Goal: Task Accomplishment & Management: Use online tool/utility

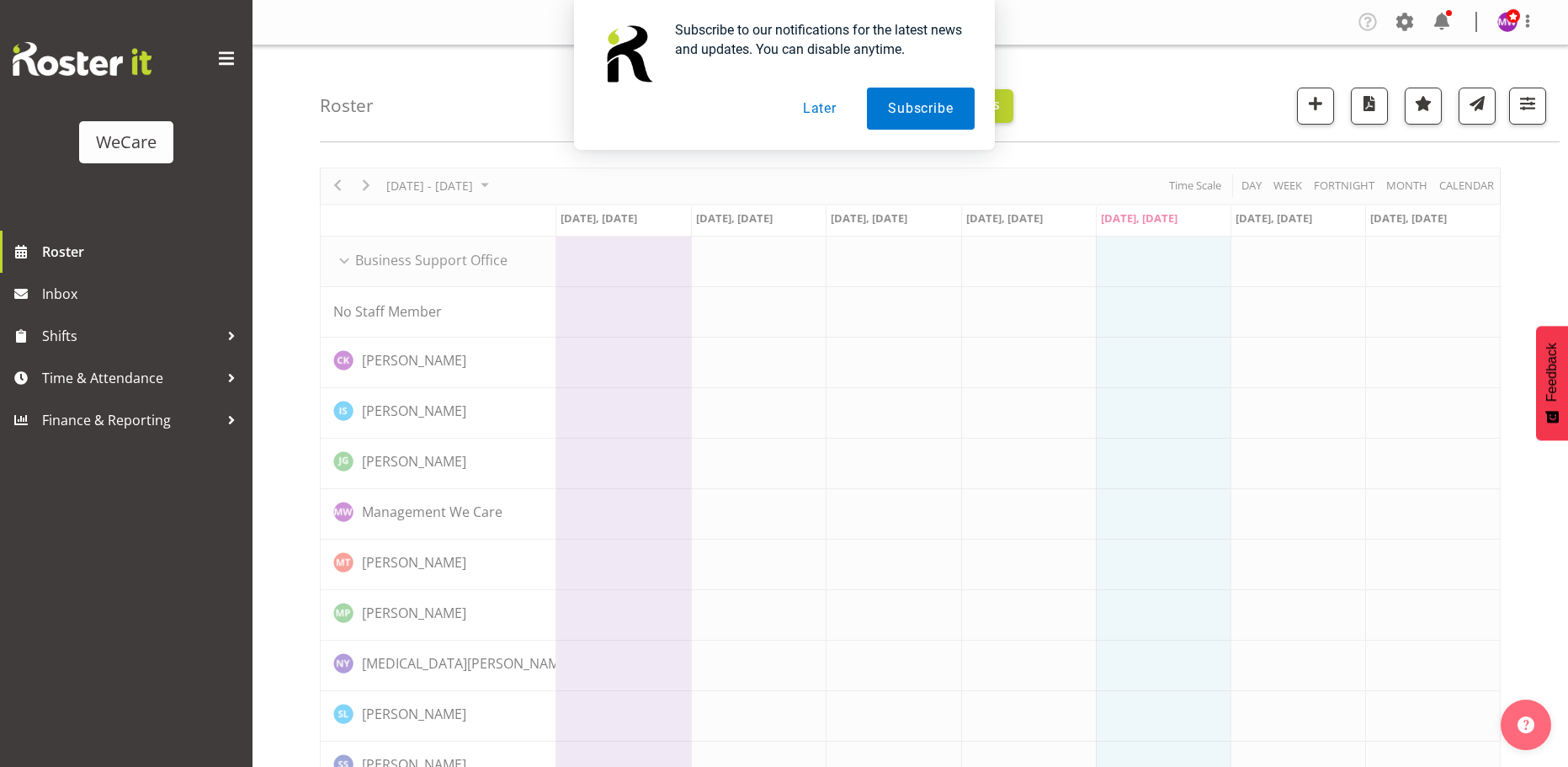
click at [833, 103] on button "Later" at bounding box center [819, 108] width 75 height 42
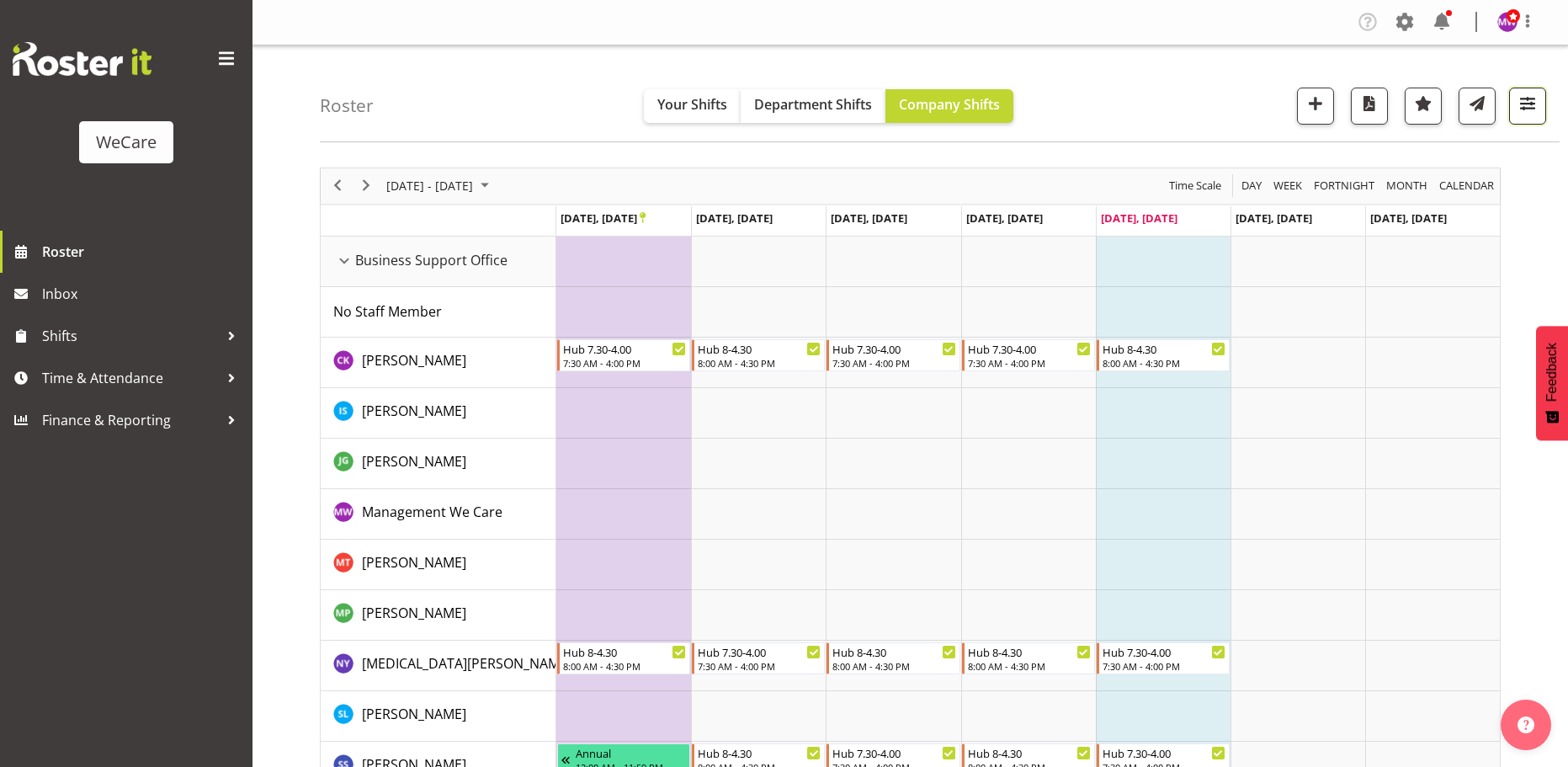
click at [1516, 107] on button "button" at bounding box center [1528, 106] width 37 height 37
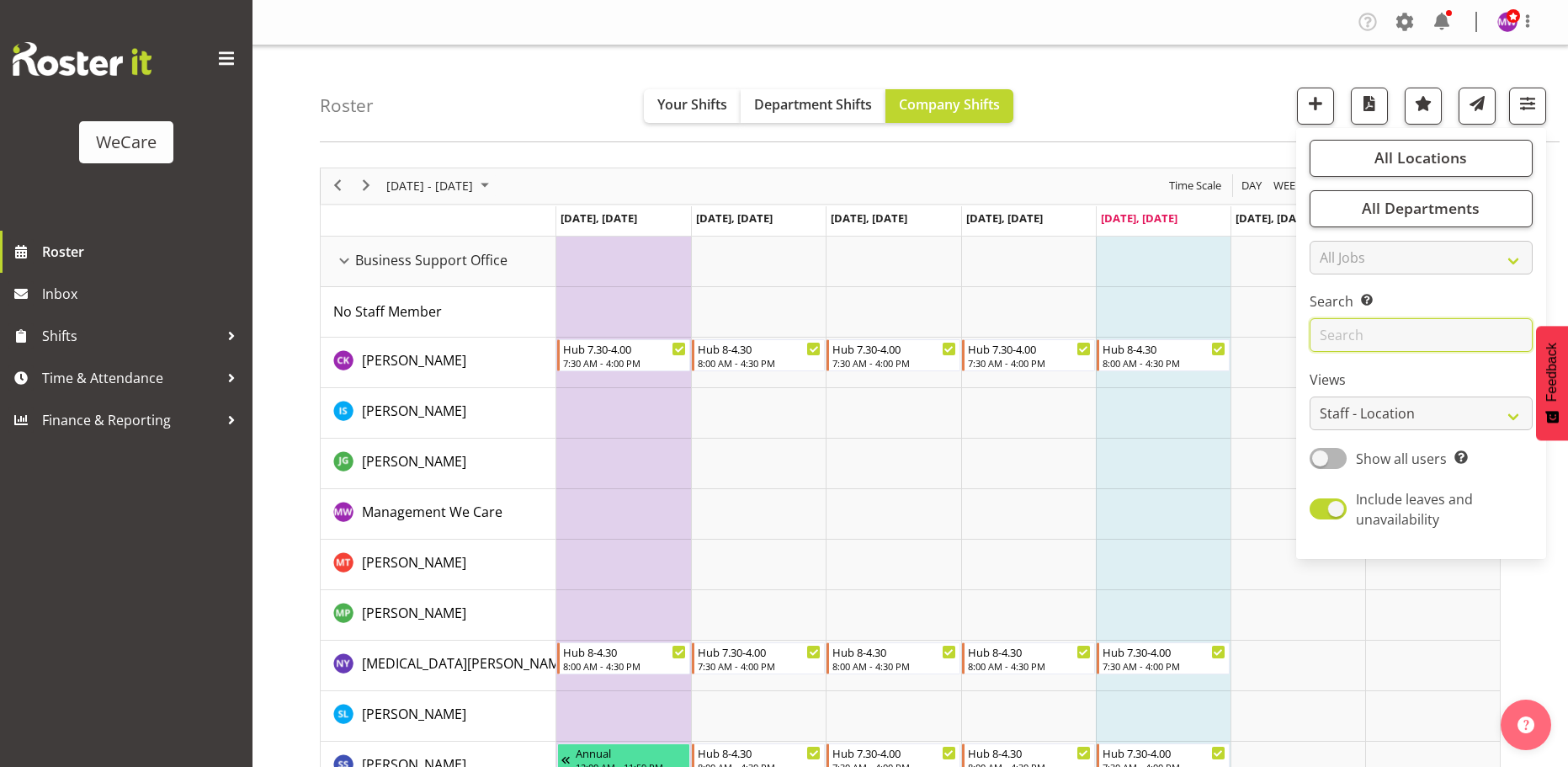
click at [1409, 340] on input "text" at bounding box center [1421, 335] width 223 height 34
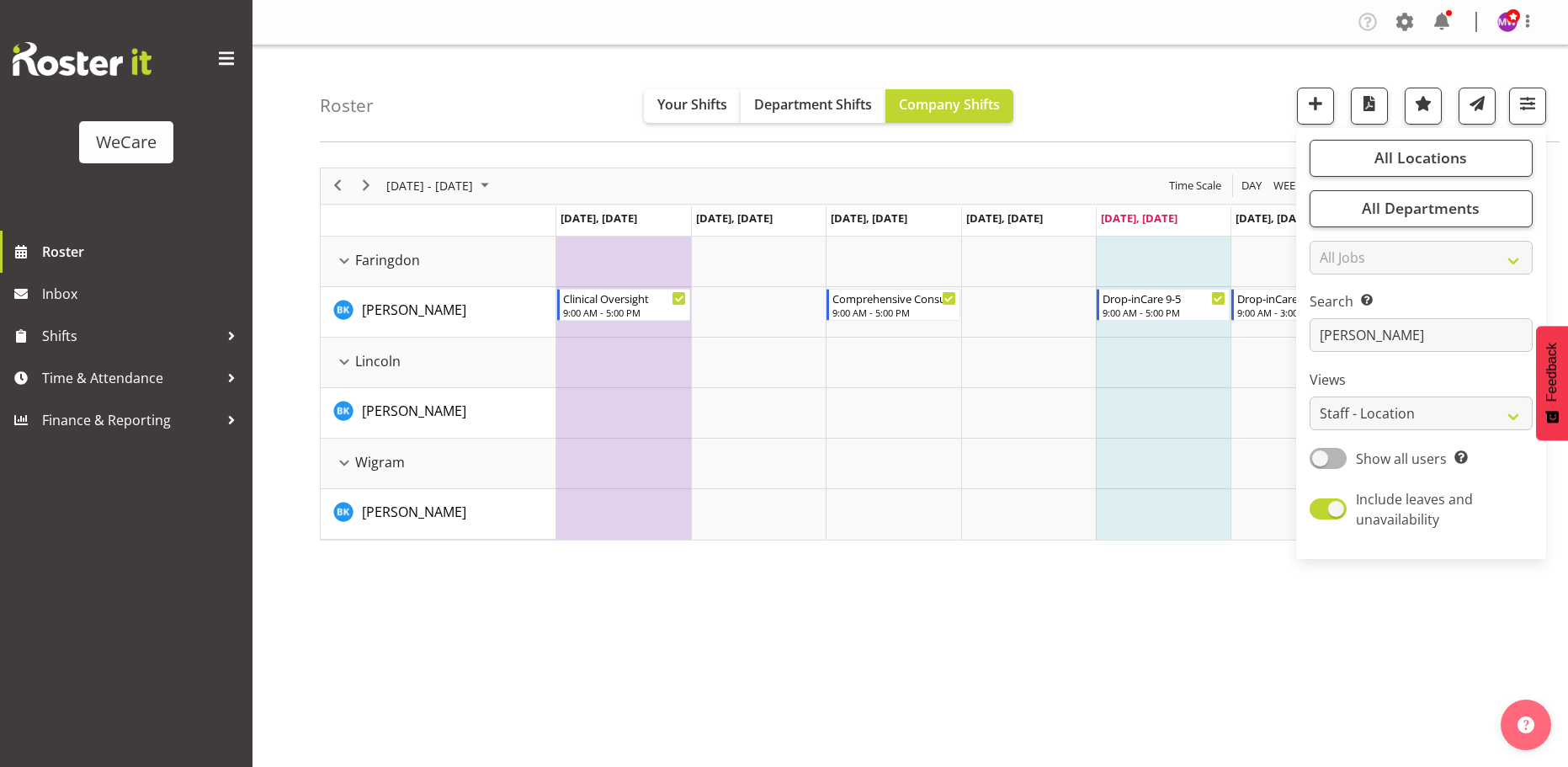
click at [928, 653] on div "[DATE] - [DATE] [DATE] Day Week Fortnight Month calendar Month Agenda Time Scal…" at bounding box center [945, 491] width 1249 height 674
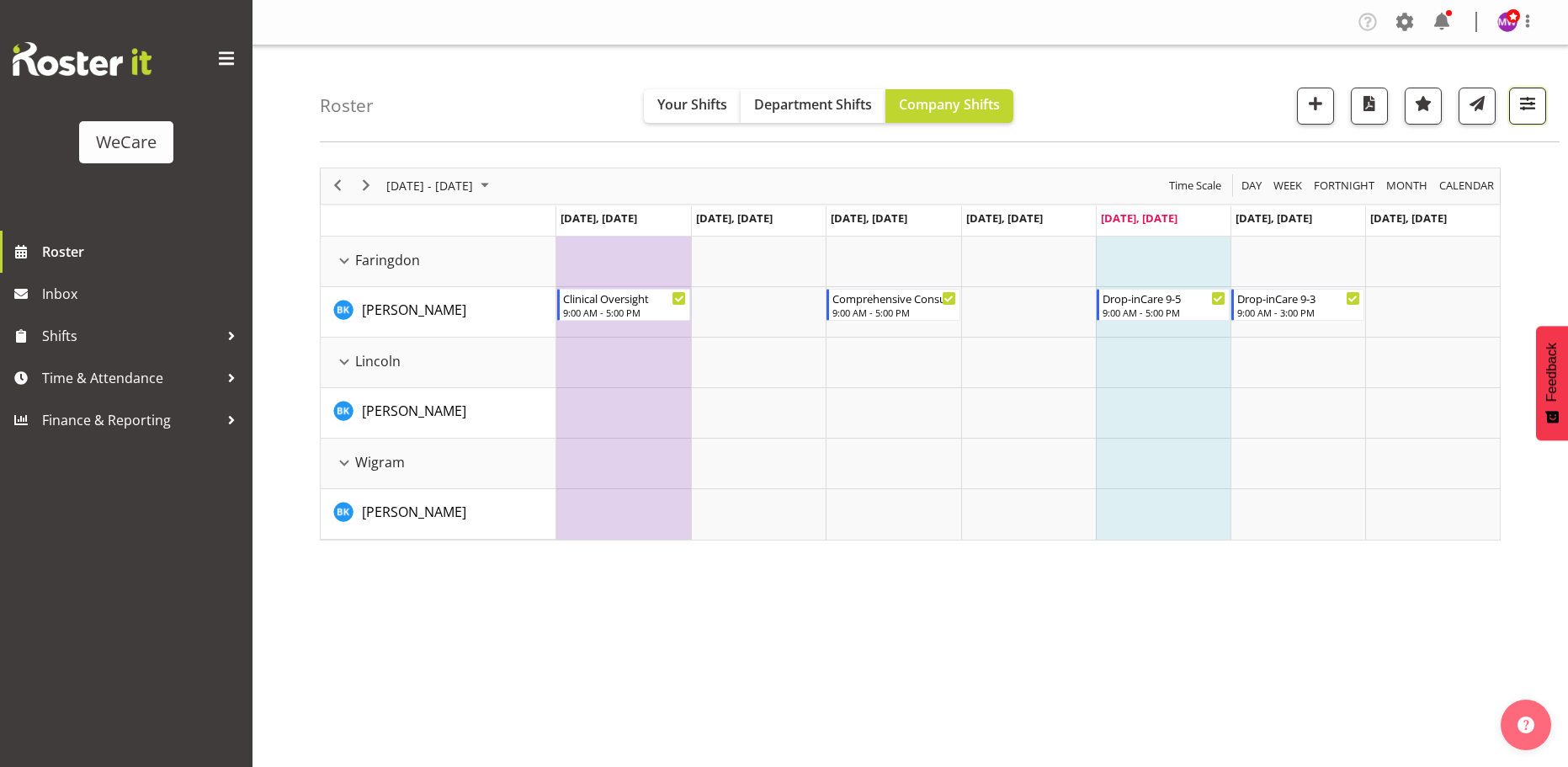
click at [1532, 103] on span "button" at bounding box center [1528, 103] width 22 height 22
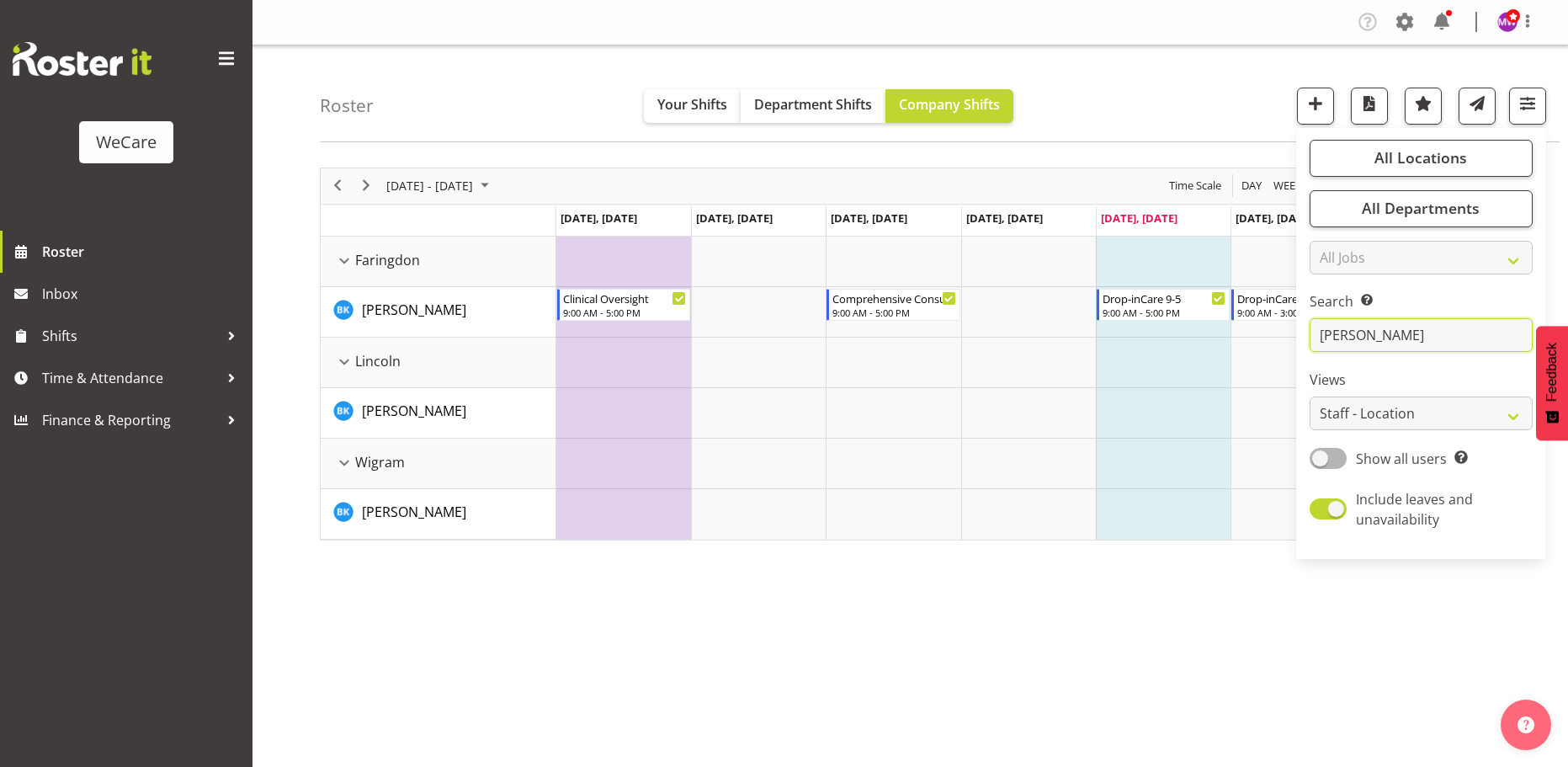
click at [1472, 341] on input "[PERSON_NAME]" at bounding box center [1421, 335] width 223 height 34
type input "b"
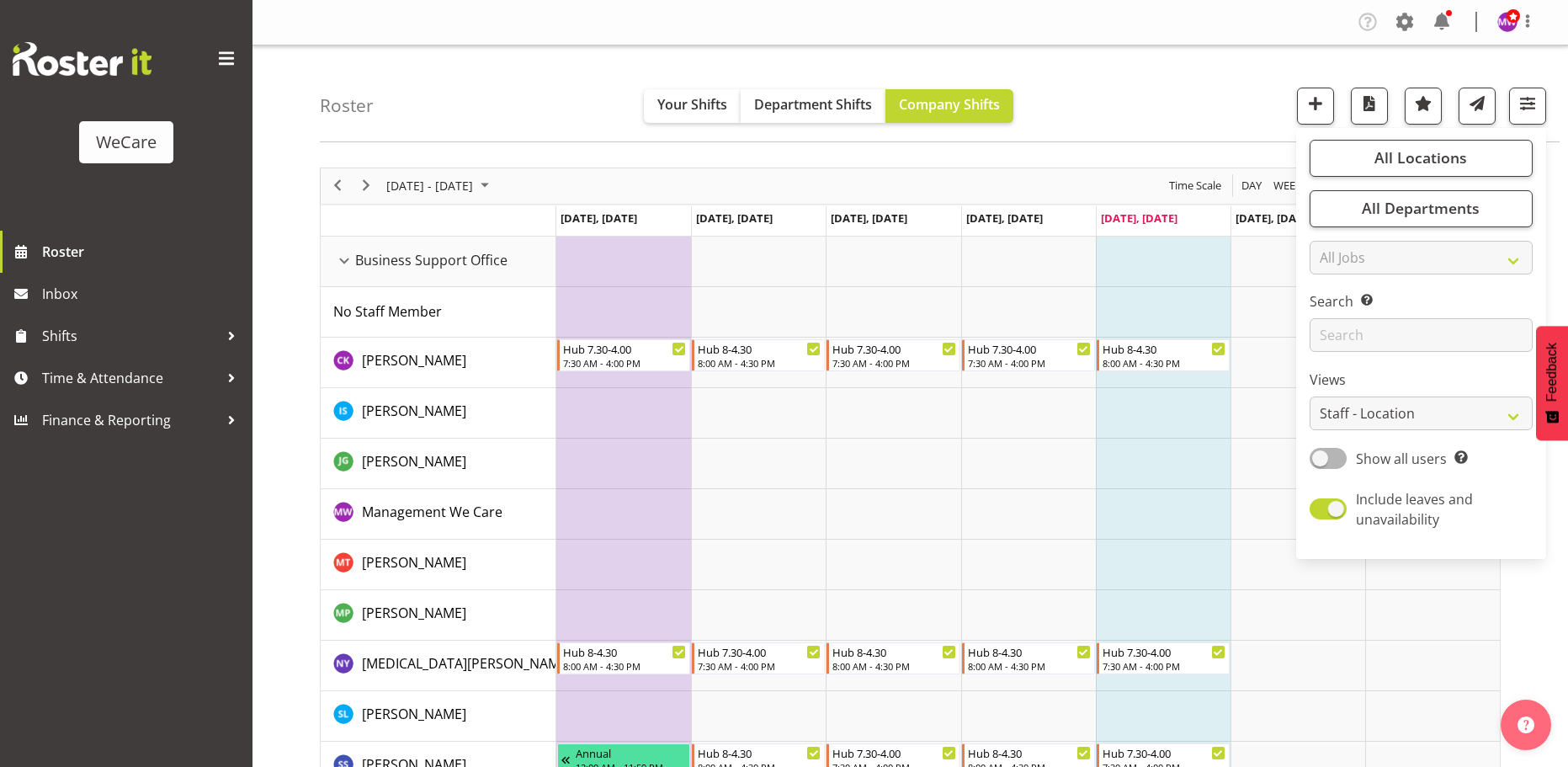
click at [1107, 120] on div "Roster Your Shifts Department Shifts Company Shifts All Locations Clear Busines…" at bounding box center [940, 93] width 1240 height 97
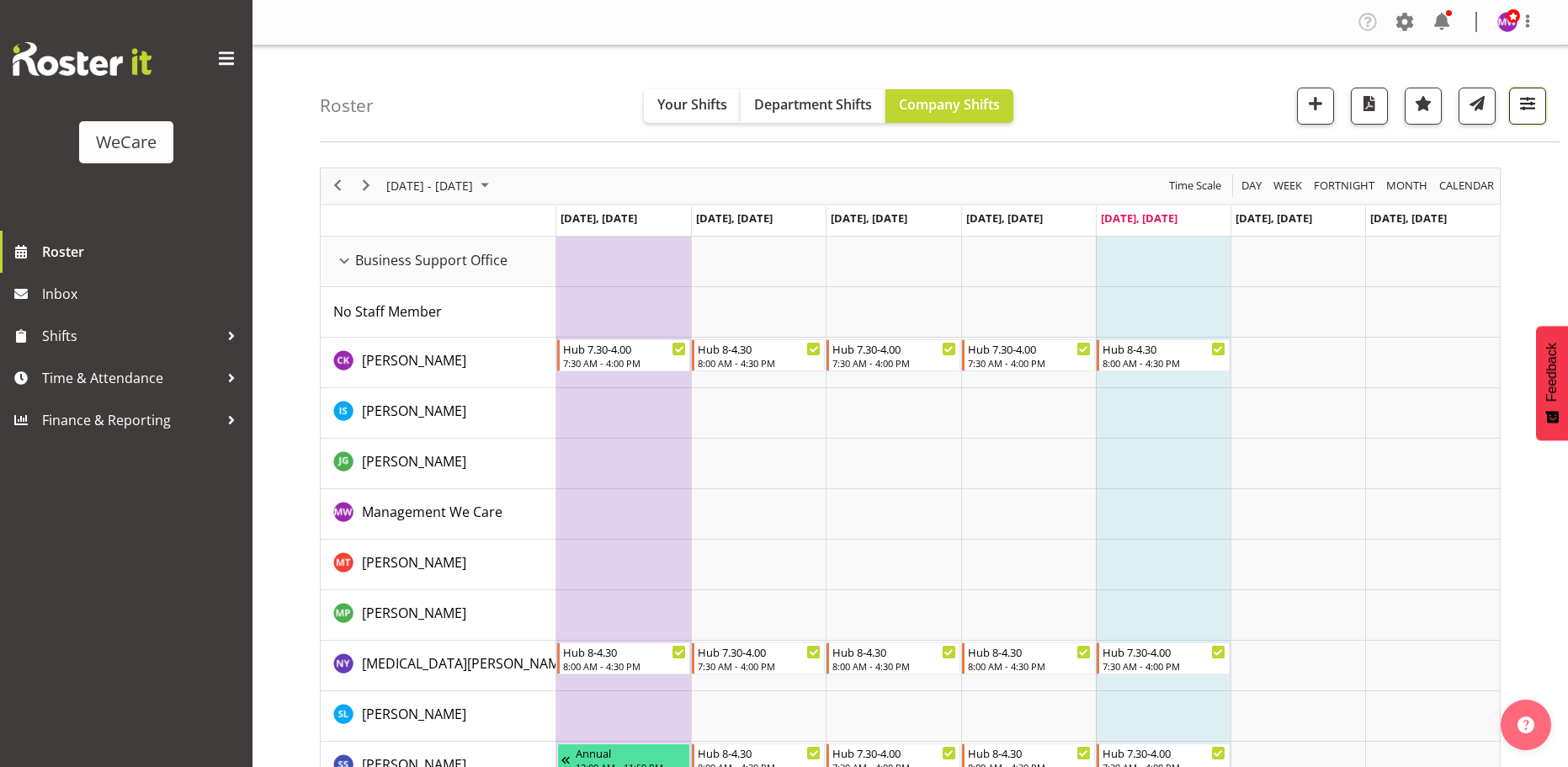
click at [1531, 112] on span "button" at bounding box center [1528, 103] width 22 height 22
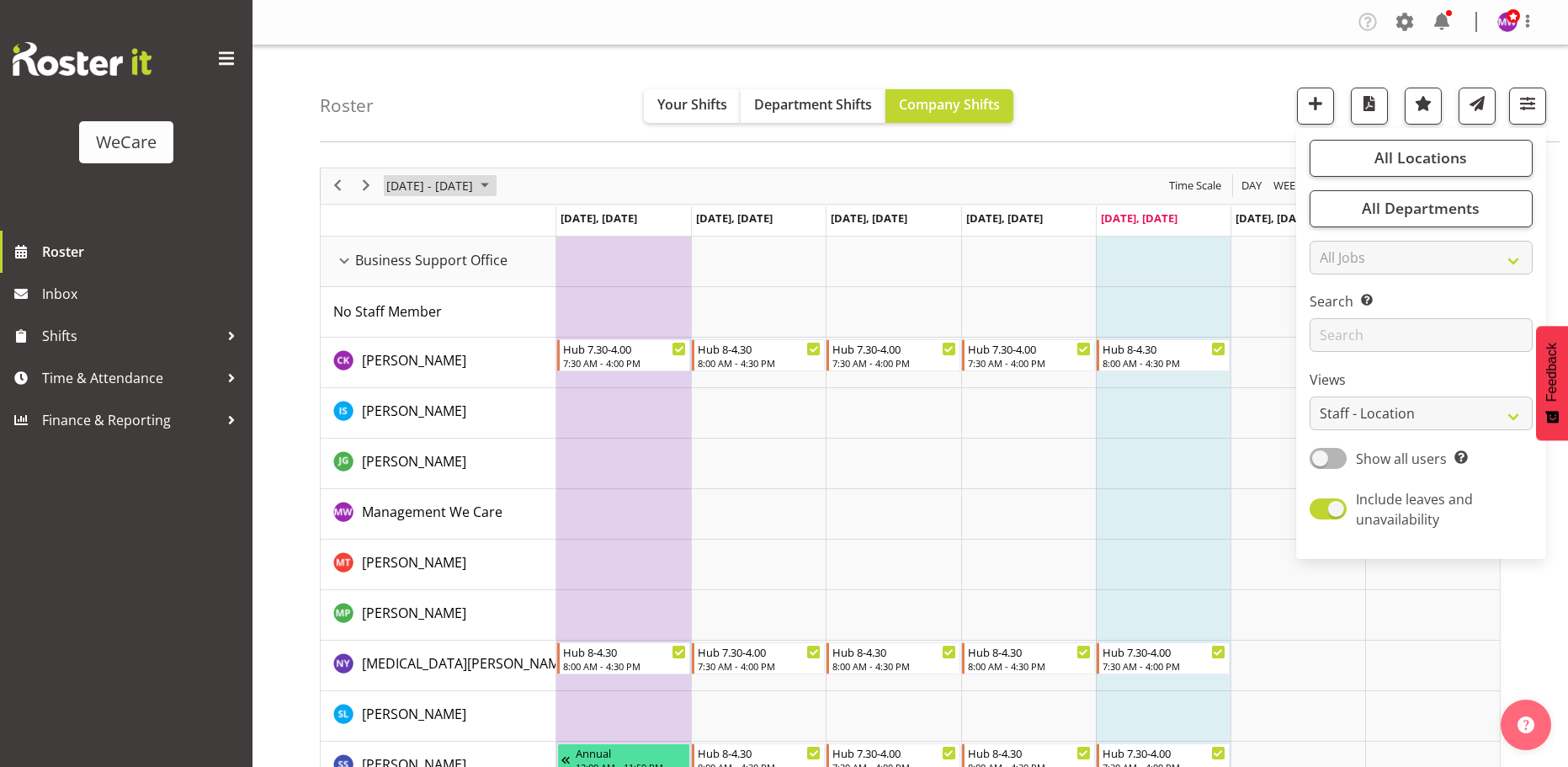
click at [475, 184] on span "[DATE] - [DATE]" at bounding box center [430, 186] width 90 height 21
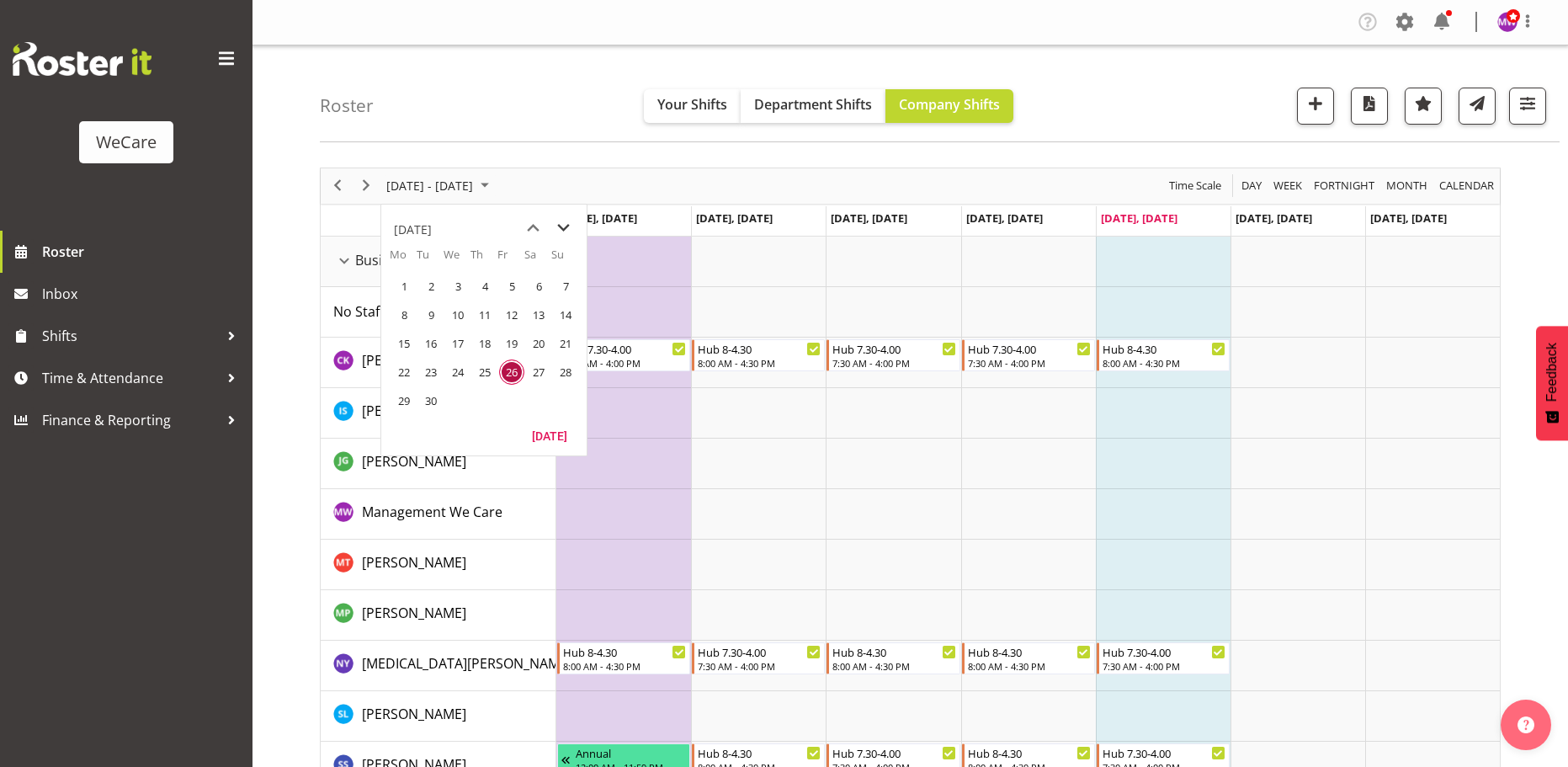
click at [560, 225] on span "next month" at bounding box center [563, 228] width 29 height 30
click at [515, 371] on span "24" at bounding box center [511, 372] width 25 height 25
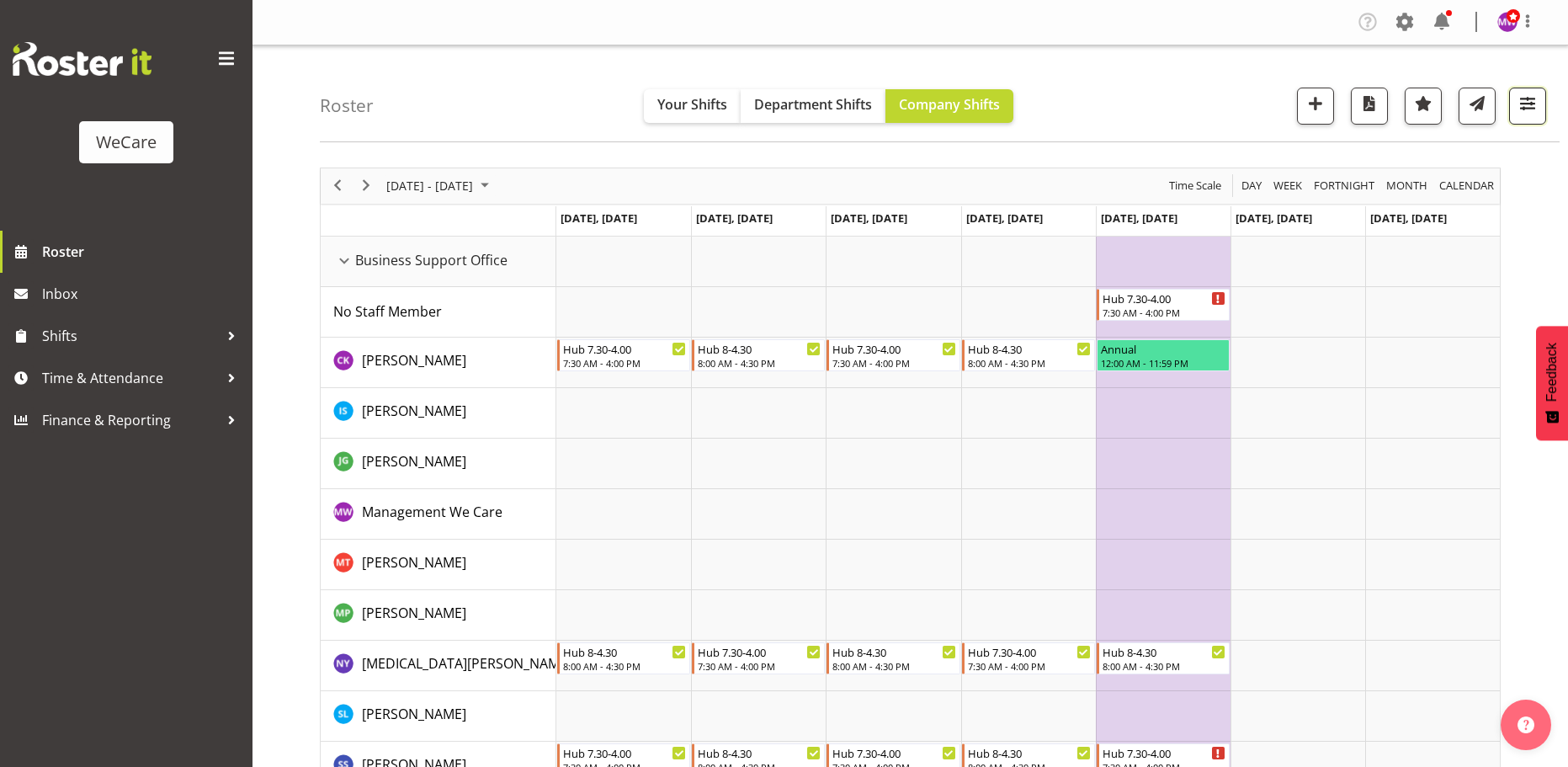
click at [1520, 107] on span "button" at bounding box center [1528, 103] width 22 height 22
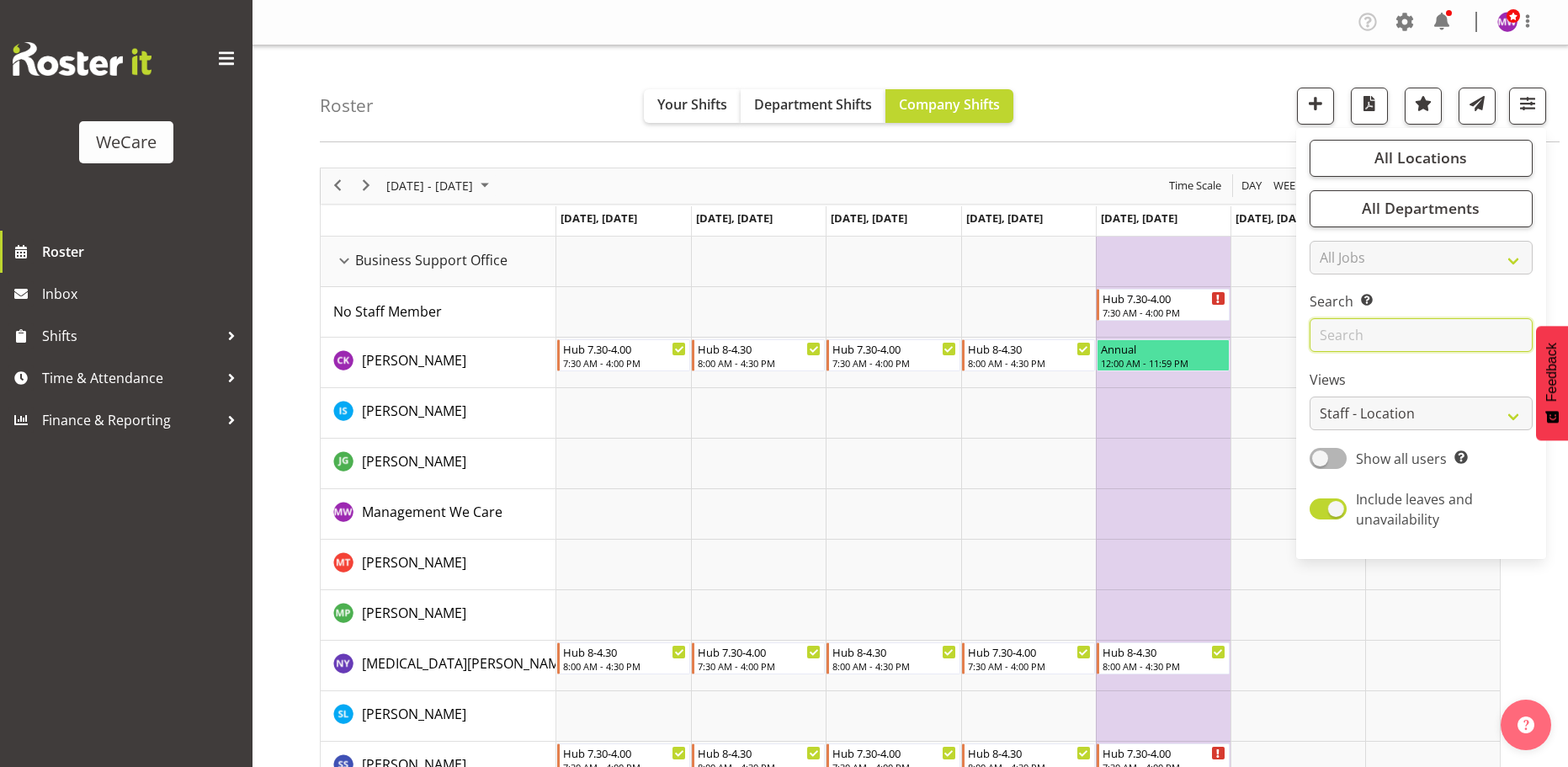
click at [1365, 330] on input "text" at bounding box center [1421, 335] width 223 height 34
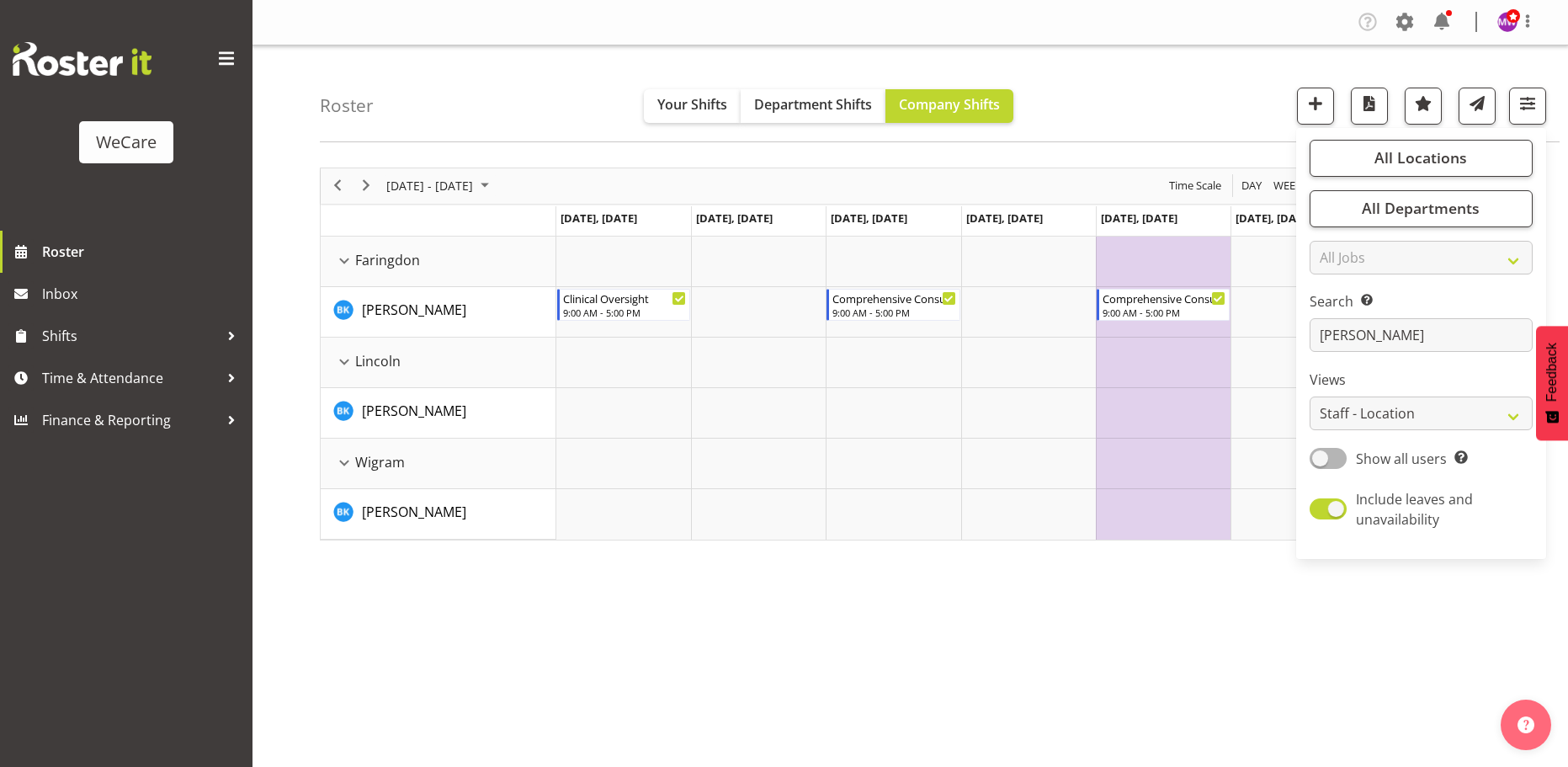
click at [982, 618] on div "[DATE] - [DATE] [DATE] Day Week Fortnight Month calendar Month Agenda Time Scal…" at bounding box center [945, 491] width 1249 height 674
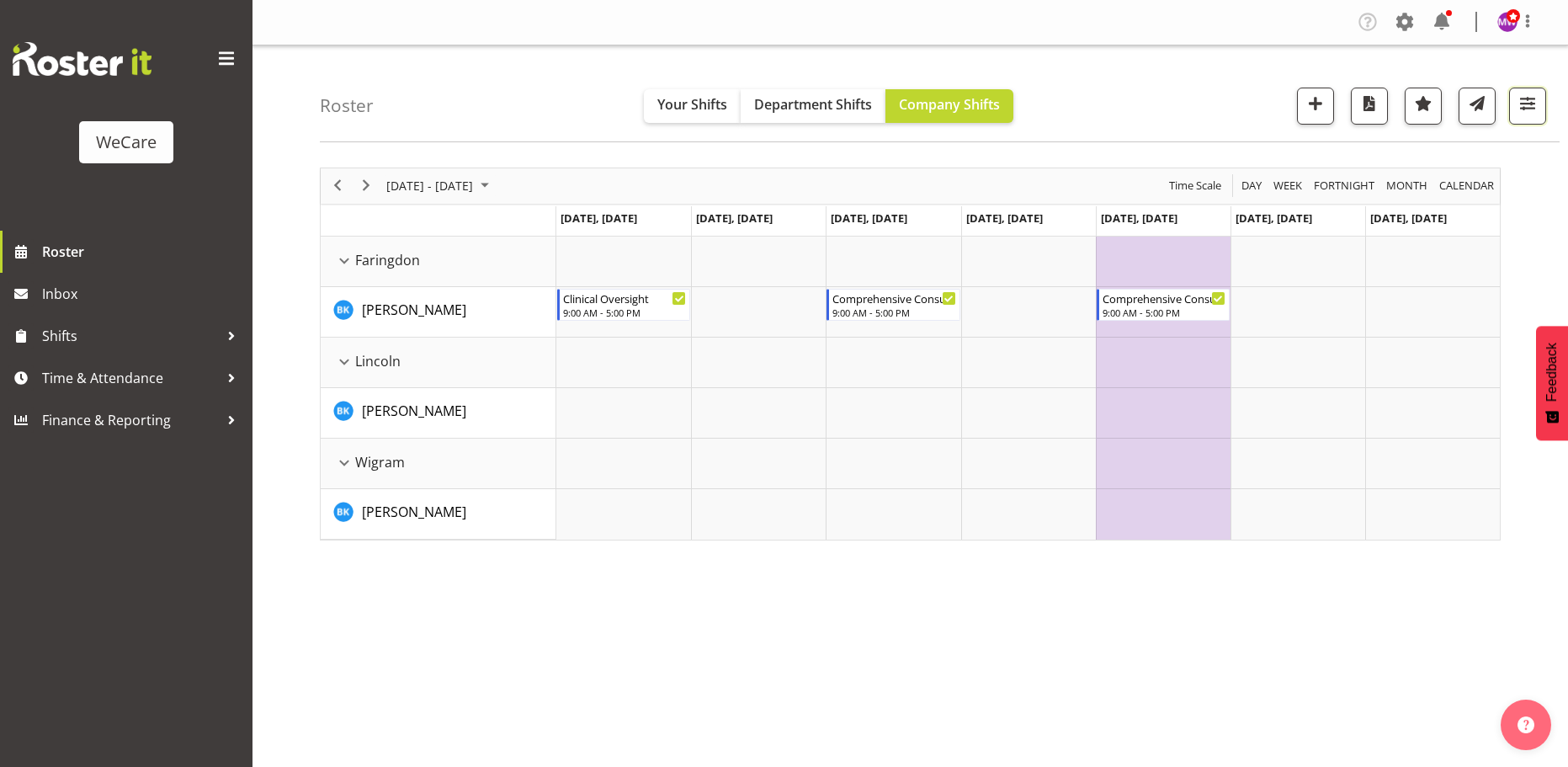
drag, startPoint x: 1535, startPoint y: 103, endPoint x: 1524, endPoint y: 129, distance: 28.2
click at [1534, 104] on span "button" at bounding box center [1528, 103] width 22 height 22
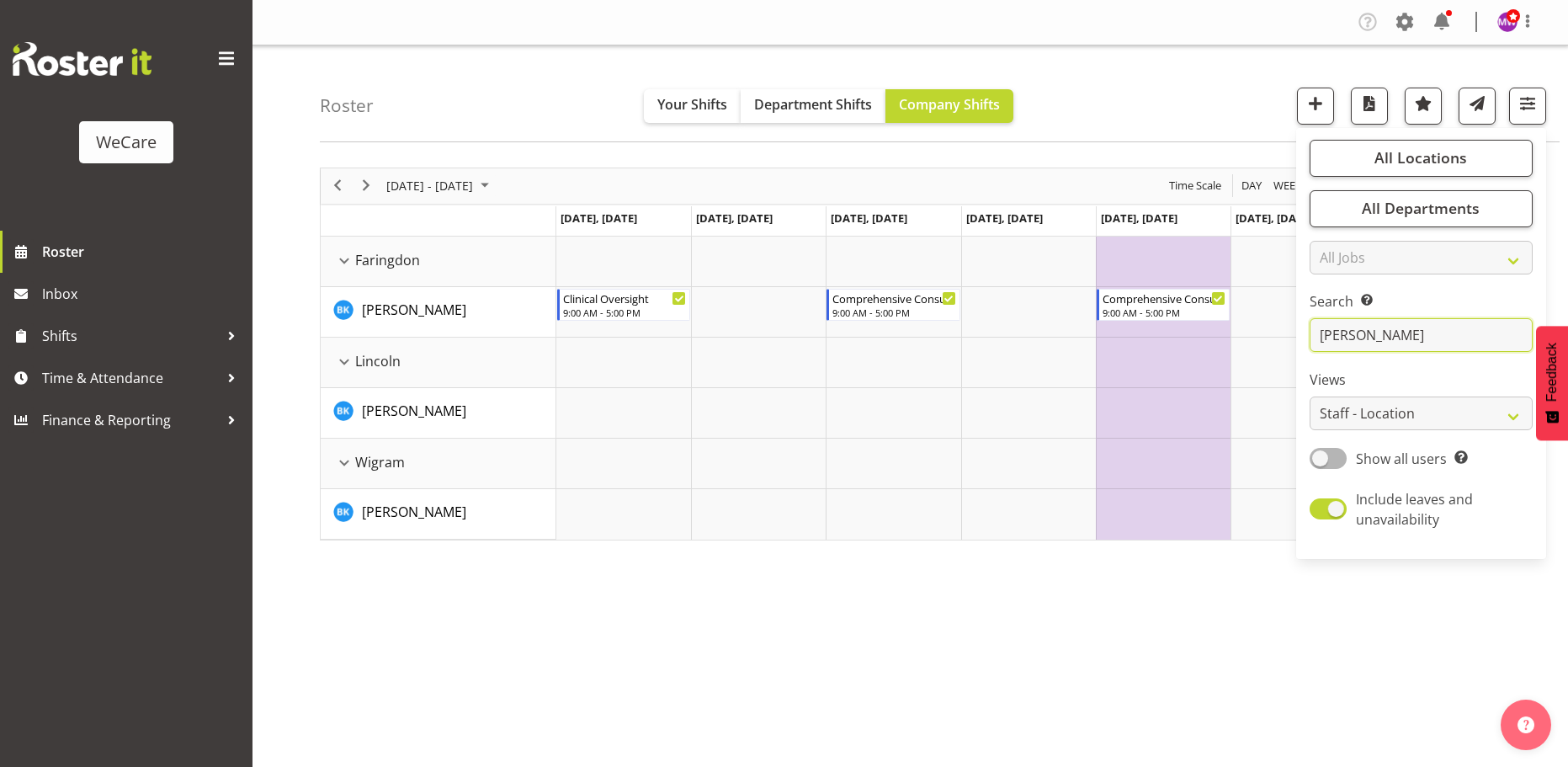
click at [1400, 341] on input "[PERSON_NAME]" at bounding box center [1421, 335] width 223 height 34
type input "b"
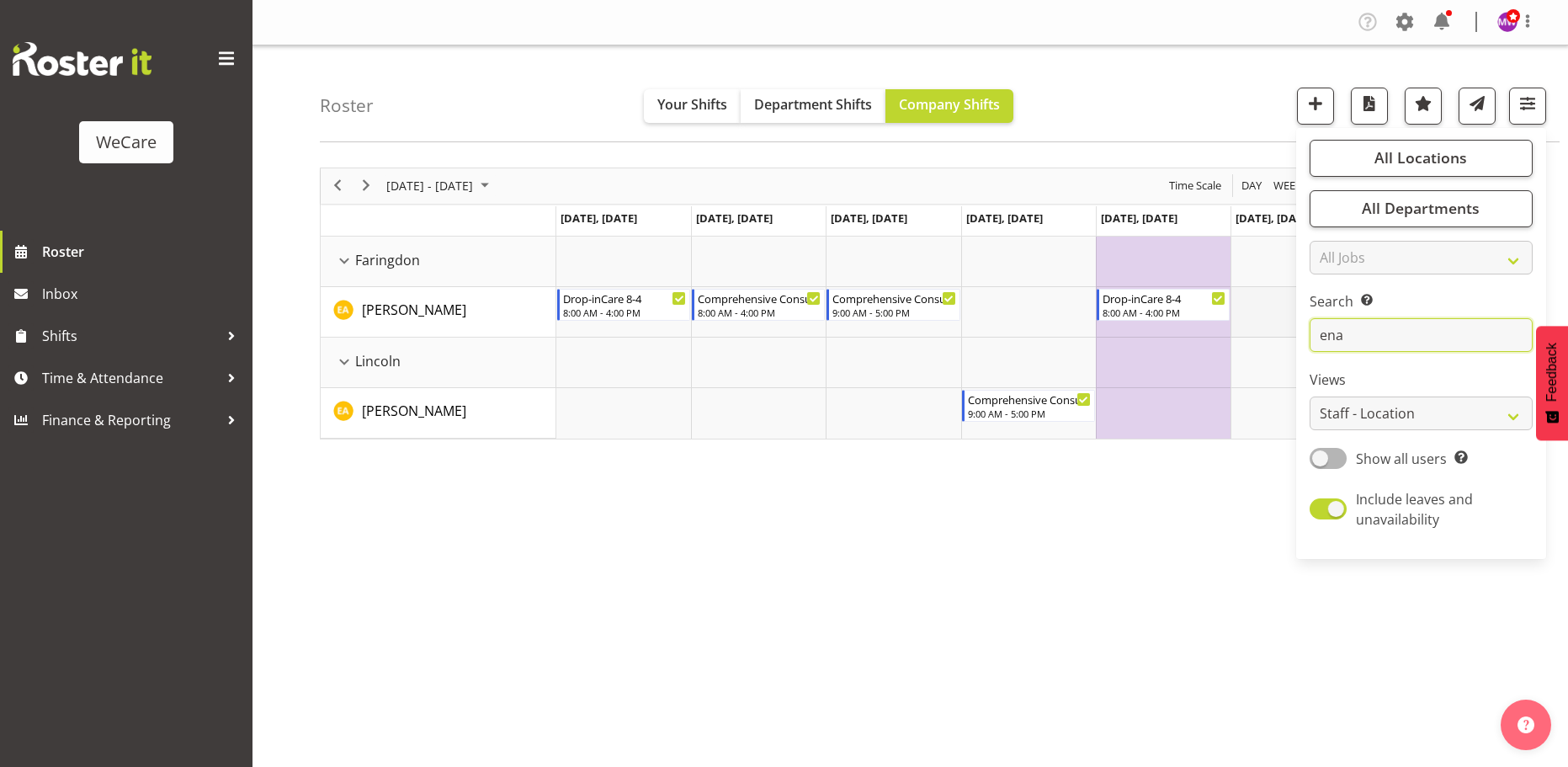
drag, startPoint x: 1358, startPoint y: 339, endPoint x: 1286, endPoint y: 336, distance: 72.1
click at [1287, 336] on div "Roster Your Shifts Department Shifts Company Shifts All Locations Clear Busines…" at bounding box center [910, 436] width 1316 height 783
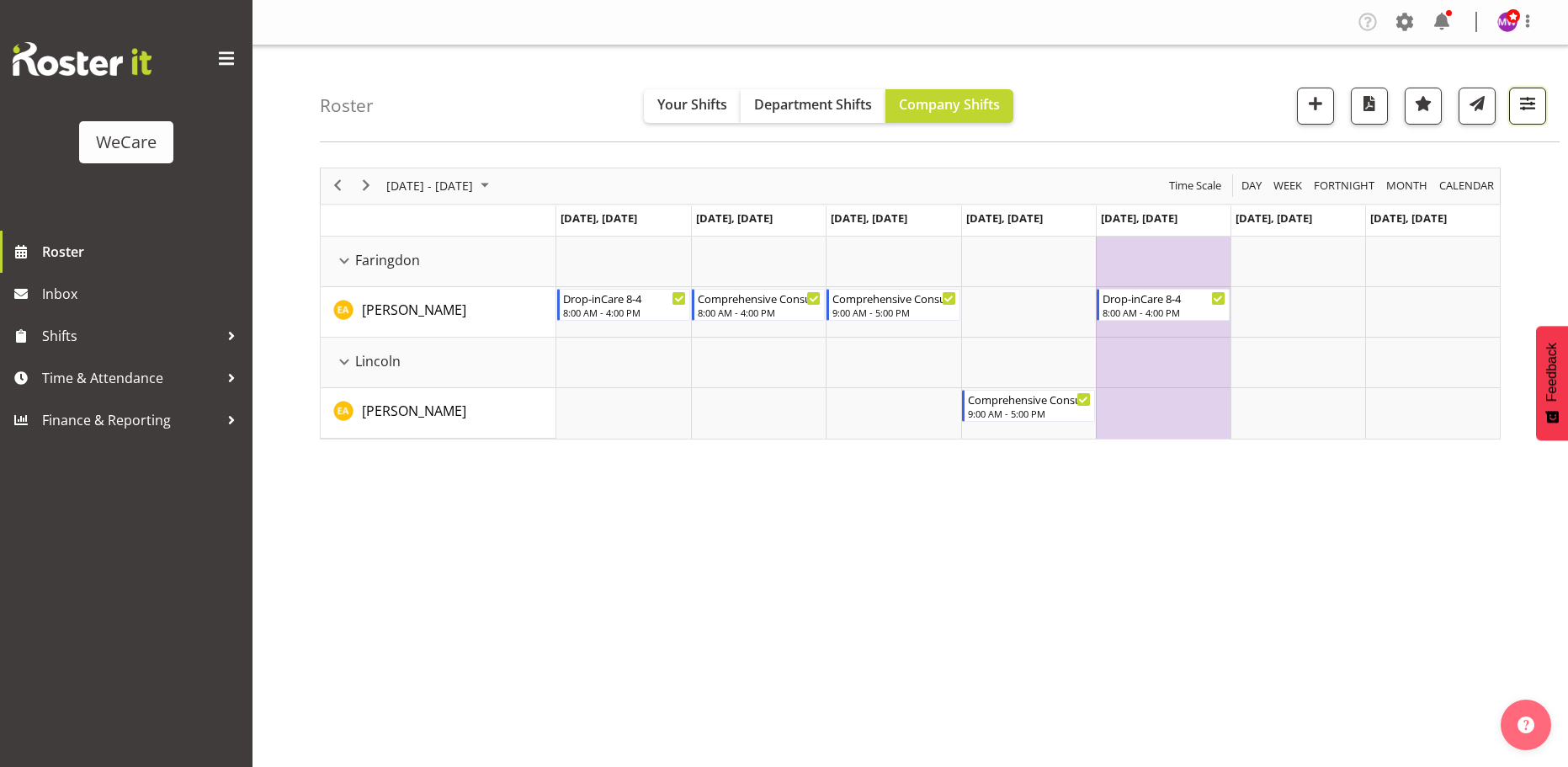
click at [1538, 111] on button "button" at bounding box center [1528, 106] width 37 height 37
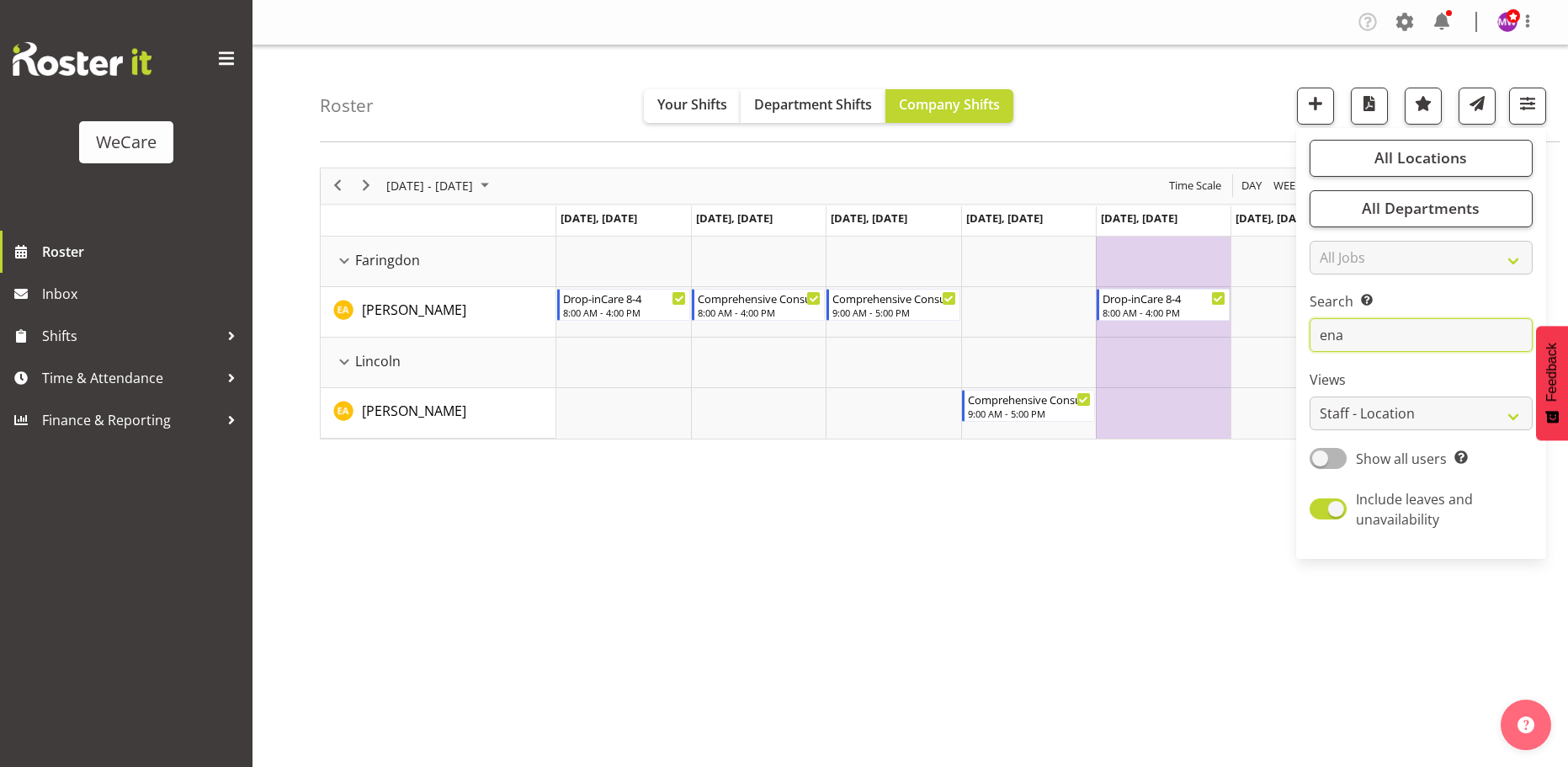
click at [1416, 324] on input "ena" at bounding box center [1421, 335] width 223 height 34
type input "e"
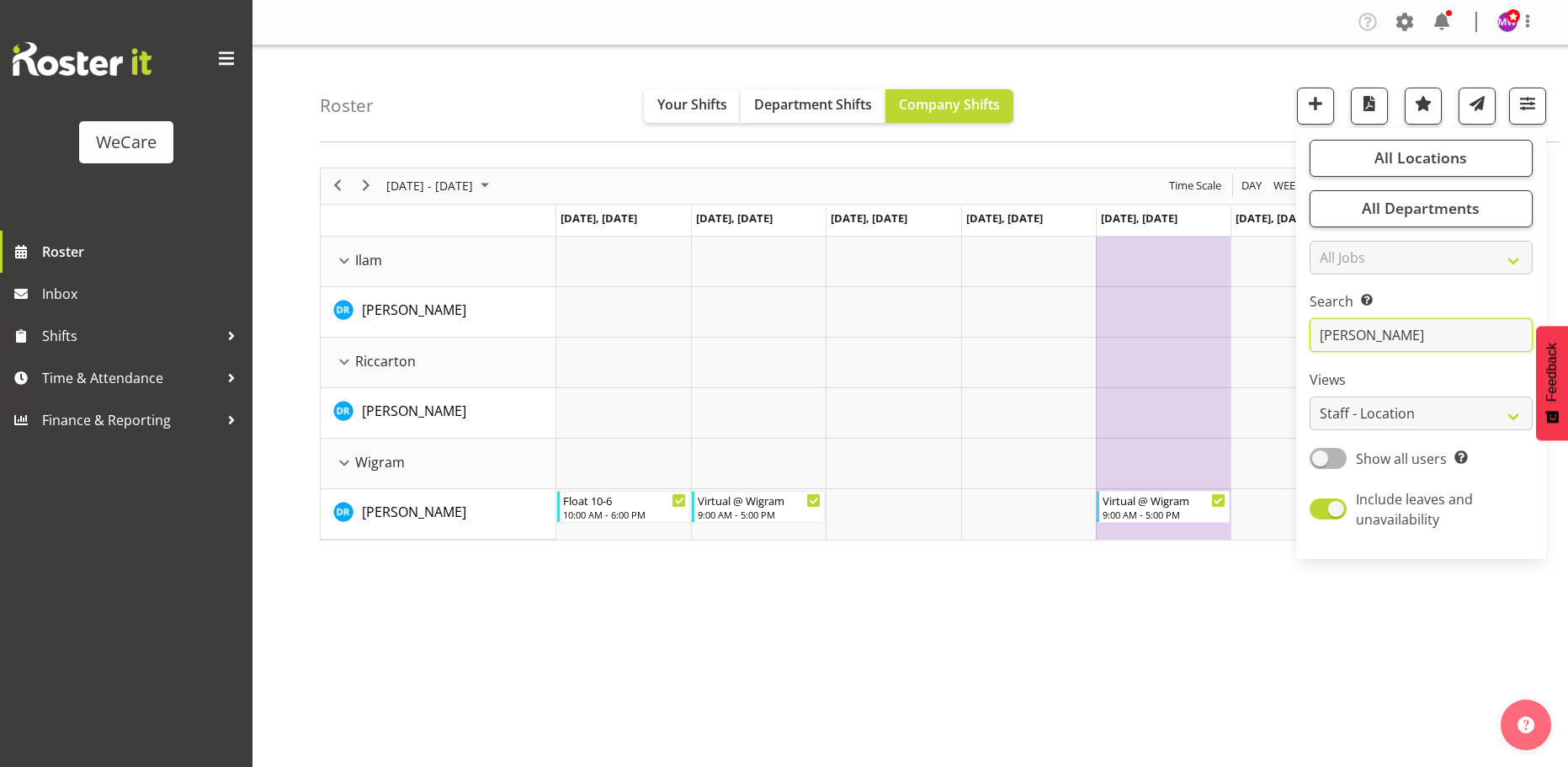
drag, startPoint x: 1362, startPoint y: 335, endPoint x: 1321, endPoint y: 337, distance: 41.0
click at [1321, 337] on input "[PERSON_NAME]" at bounding box center [1421, 335] width 223 height 34
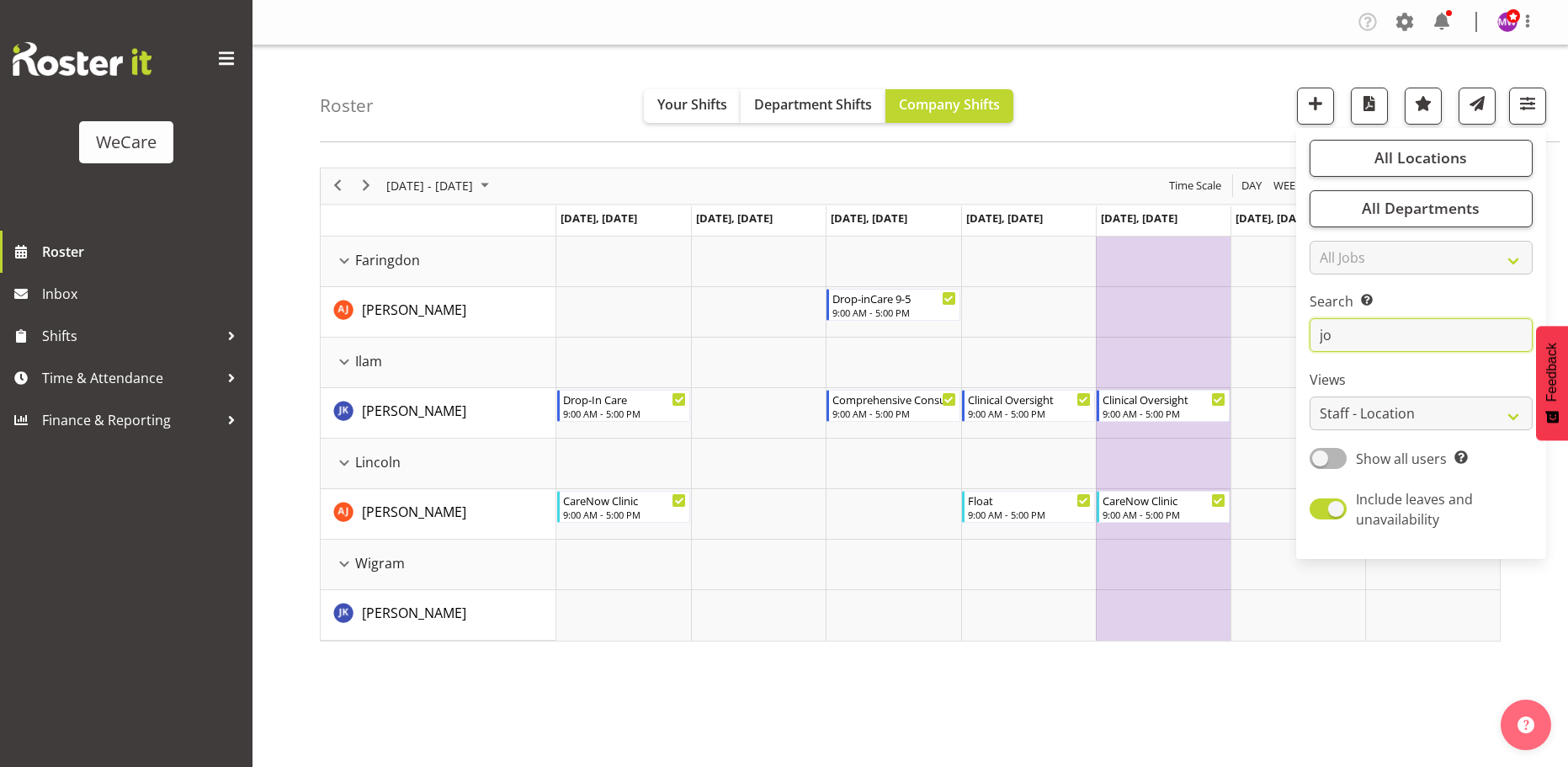
type input "j"
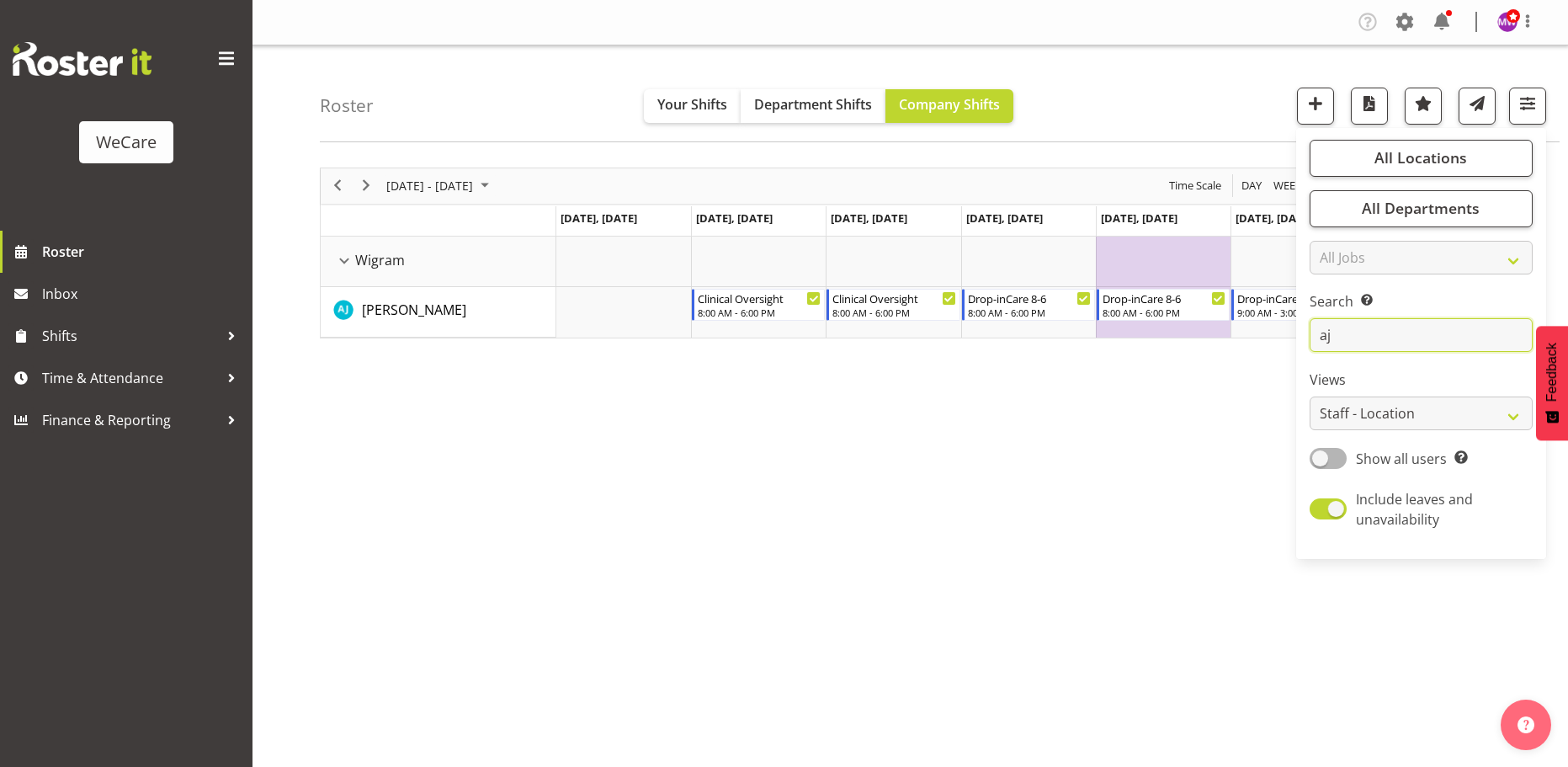
click at [1360, 334] on input "aj" at bounding box center [1421, 335] width 223 height 34
type input "a"
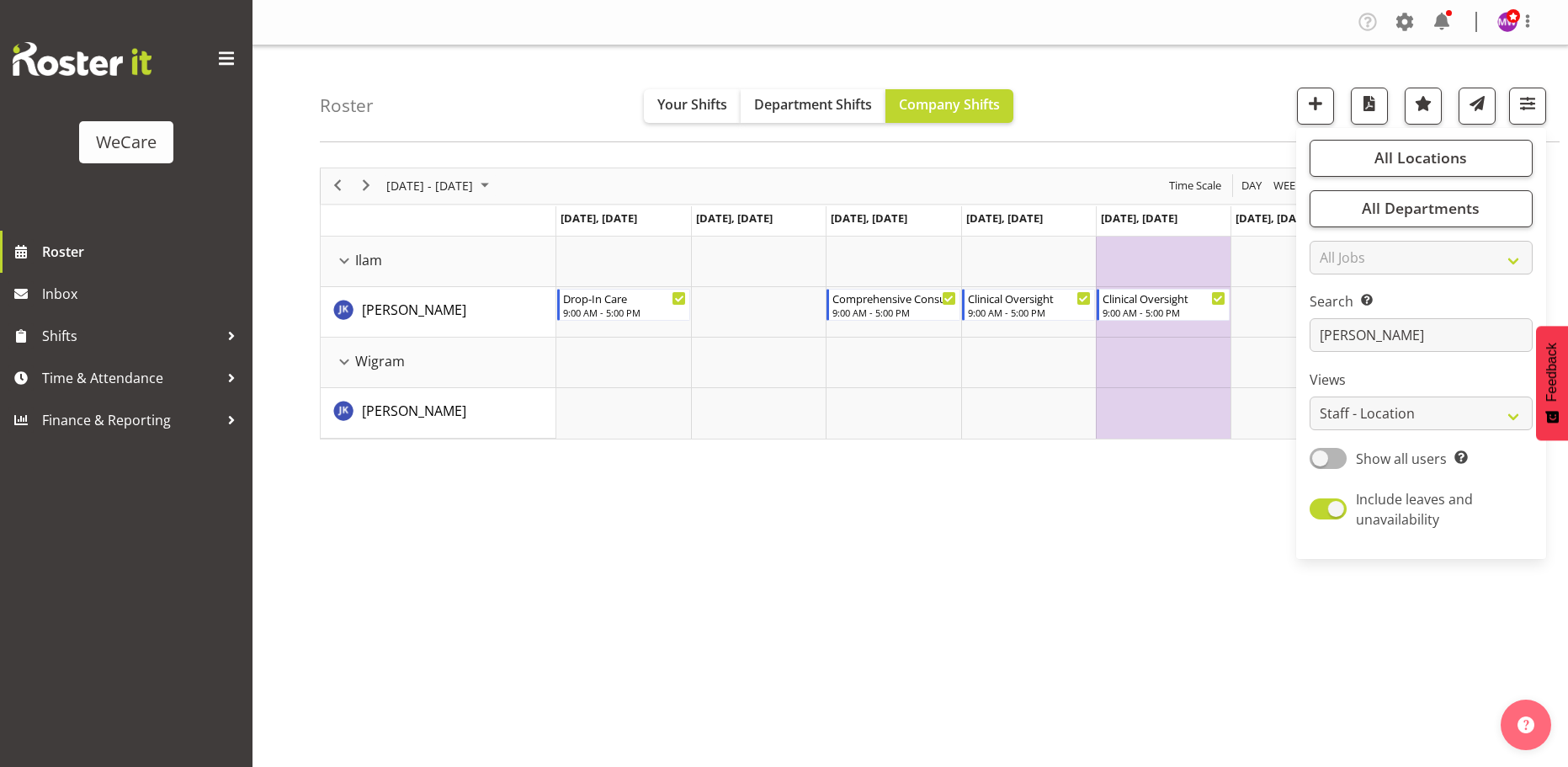
drag, startPoint x: 862, startPoint y: 561, endPoint x: 785, endPoint y: 525, distance: 85.0
click at [840, 548] on div "[DATE] - [DATE] [DATE] Day Week Fortnight Month calendar Month Agenda Time Scal…" at bounding box center [945, 491] width 1249 height 674
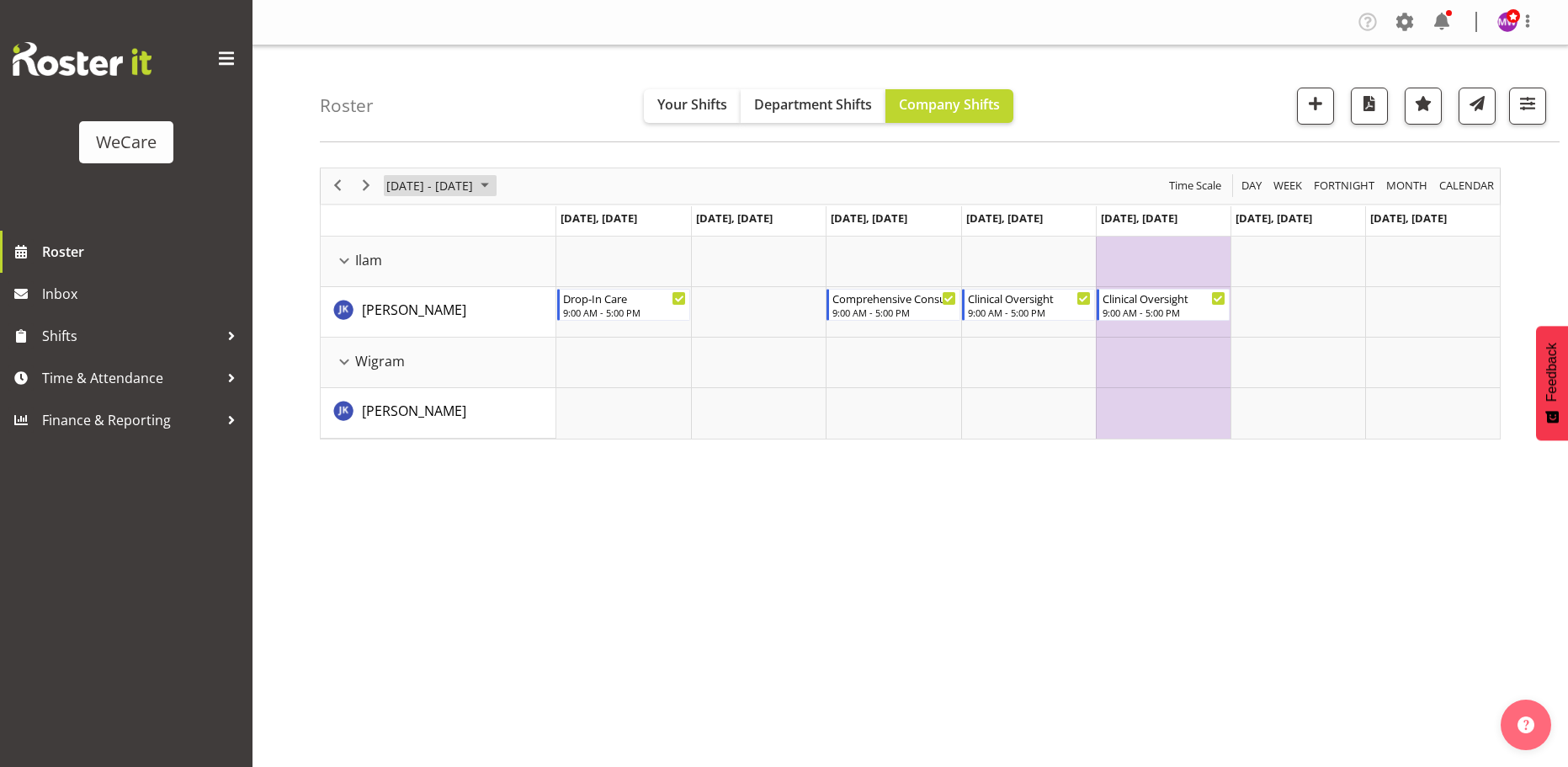
click at [431, 175] on span "[DATE] - [DATE]" at bounding box center [430, 186] width 90 height 21
click at [408, 343] on span "13" at bounding box center [404, 343] width 25 height 25
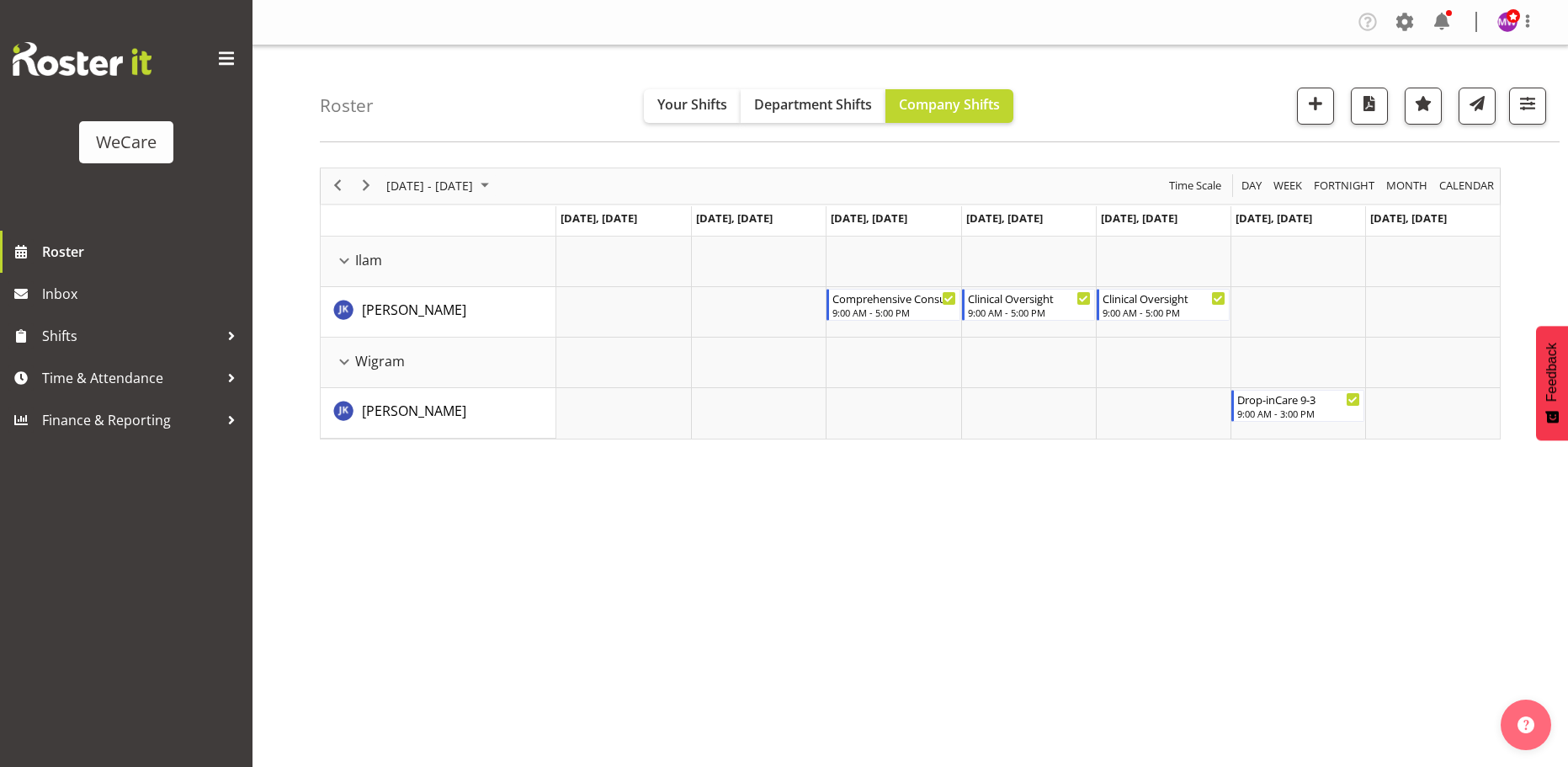
click at [1095, 636] on div "[DATE] - [DATE] [DATE] Day Week Fortnight Month calendar Month Agenda Time Scal…" at bounding box center [945, 491] width 1249 height 674
click at [1512, 100] on button "button" at bounding box center [1528, 106] width 37 height 37
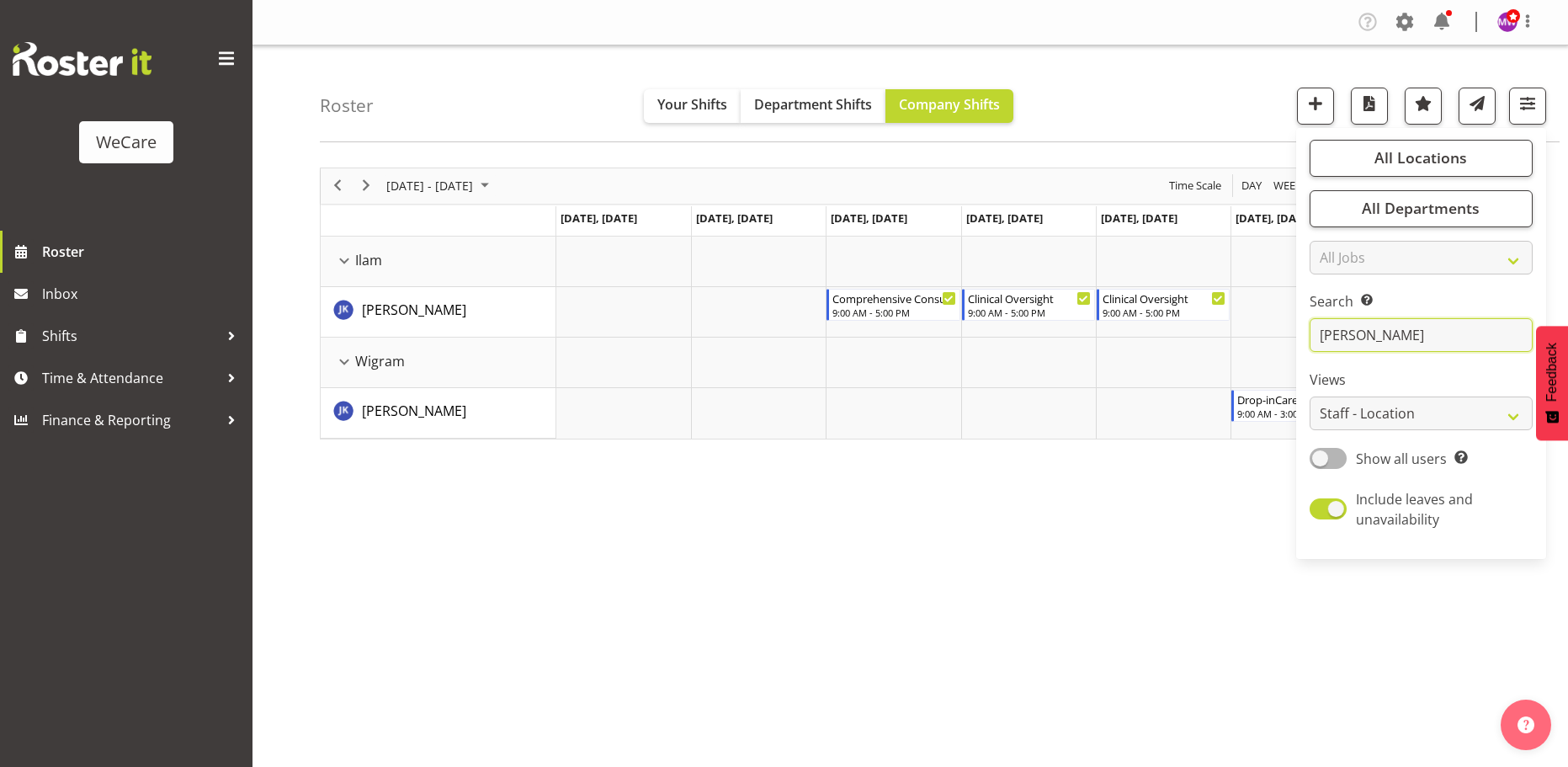
click at [1408, 342] on input "[PERSON_NAME]" at bounding box center [1421, 335] width 223 height 34
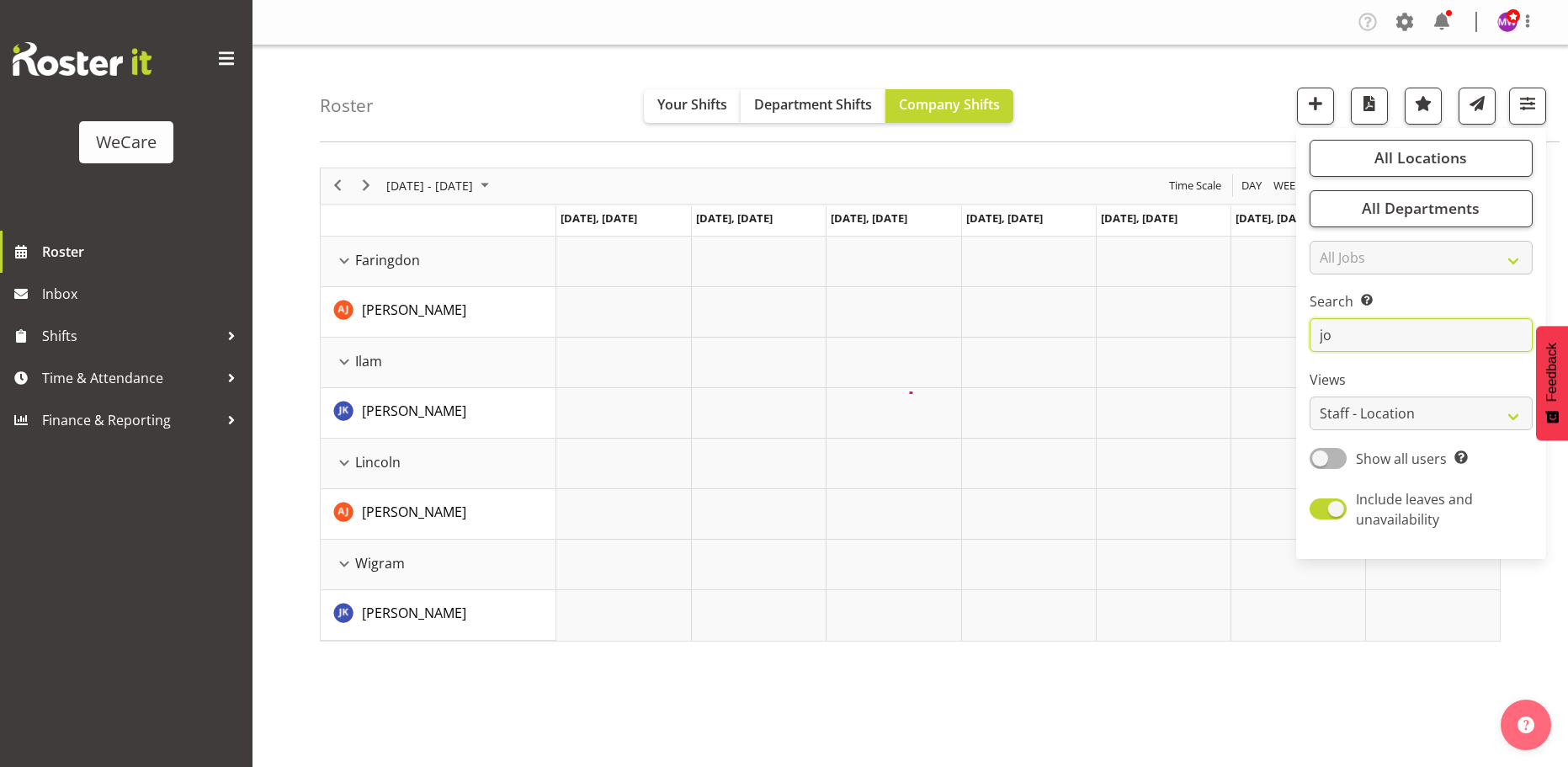
type input "j"
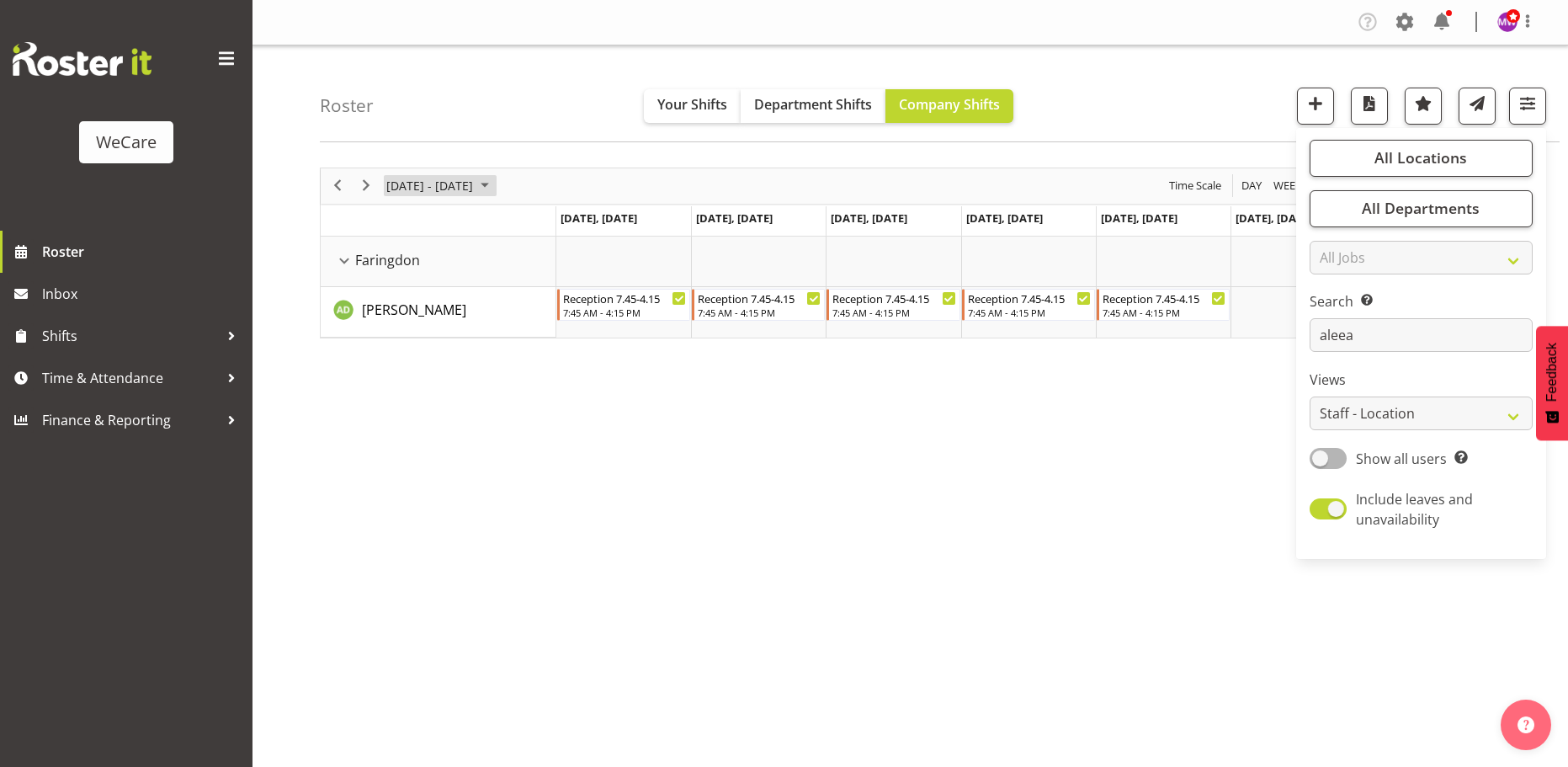
click at [446, 175] on span "[DATE] - [DATE]" at bounding box center [430, 186] width 90 height 21
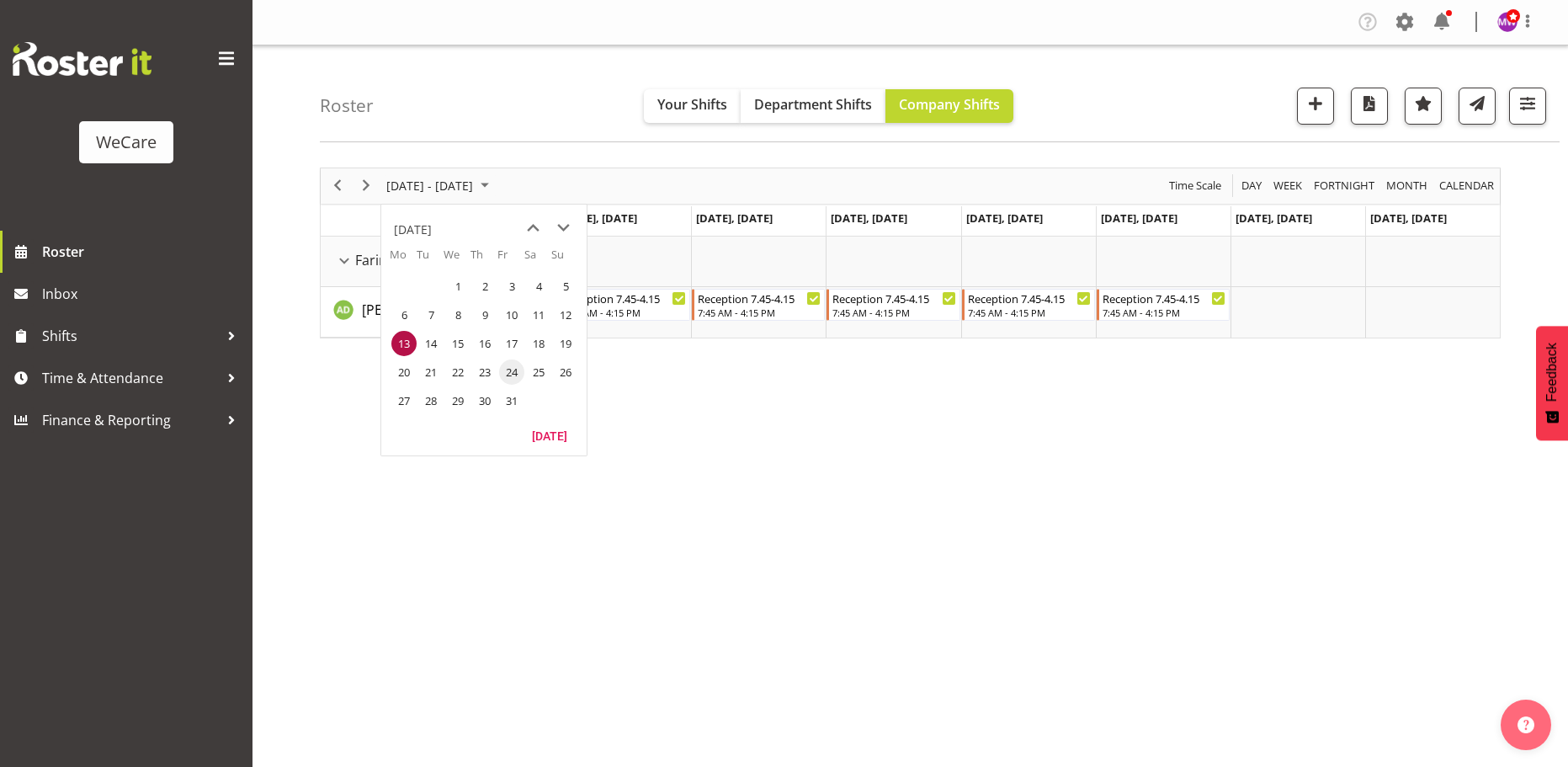
click at [517, 370] on span "24" at bounding box center [511, 372] width 25 height 25
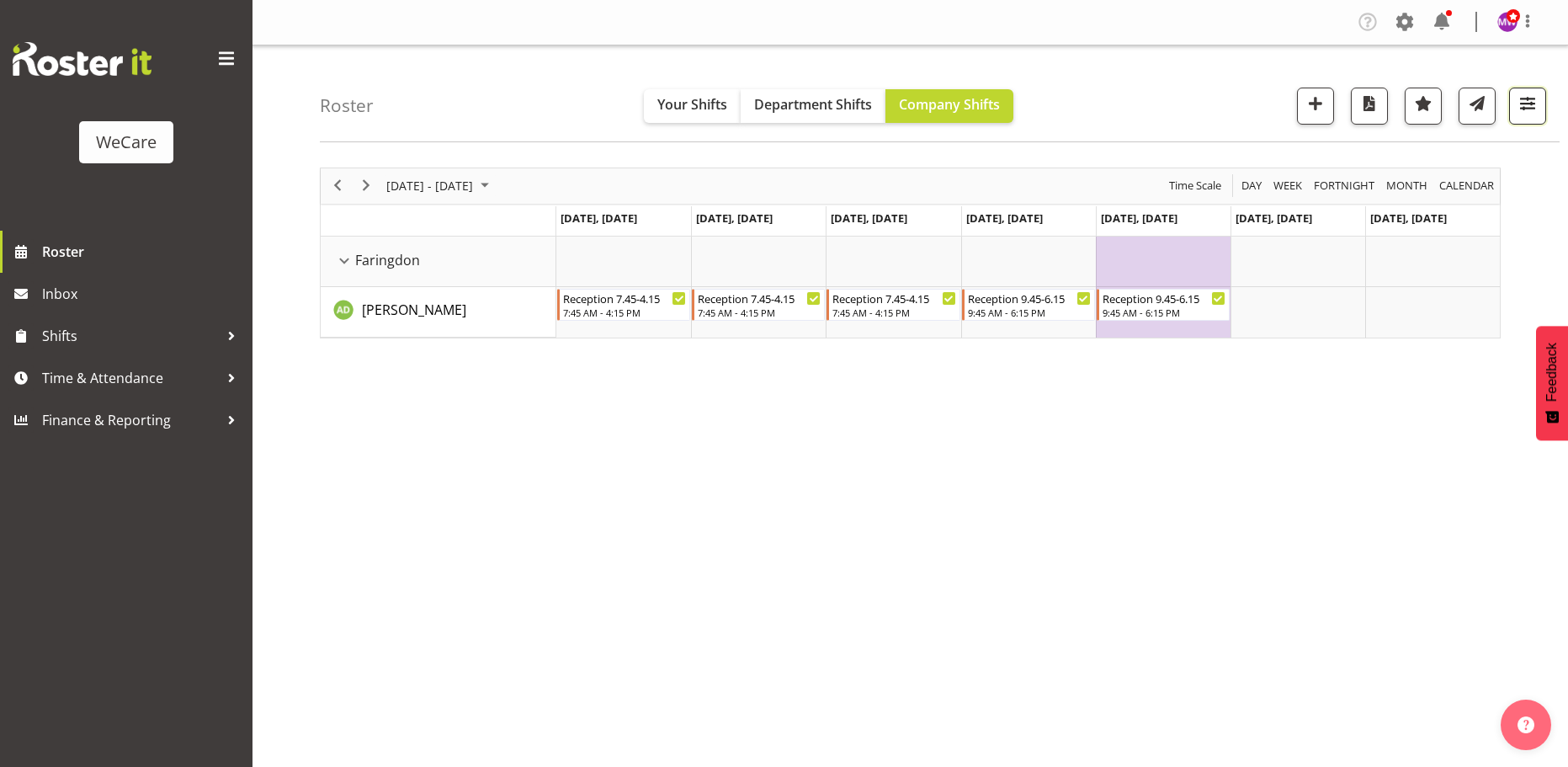
click at [1519, 110] on span "button" at bounding box center [1528, 103] width 22 height 22
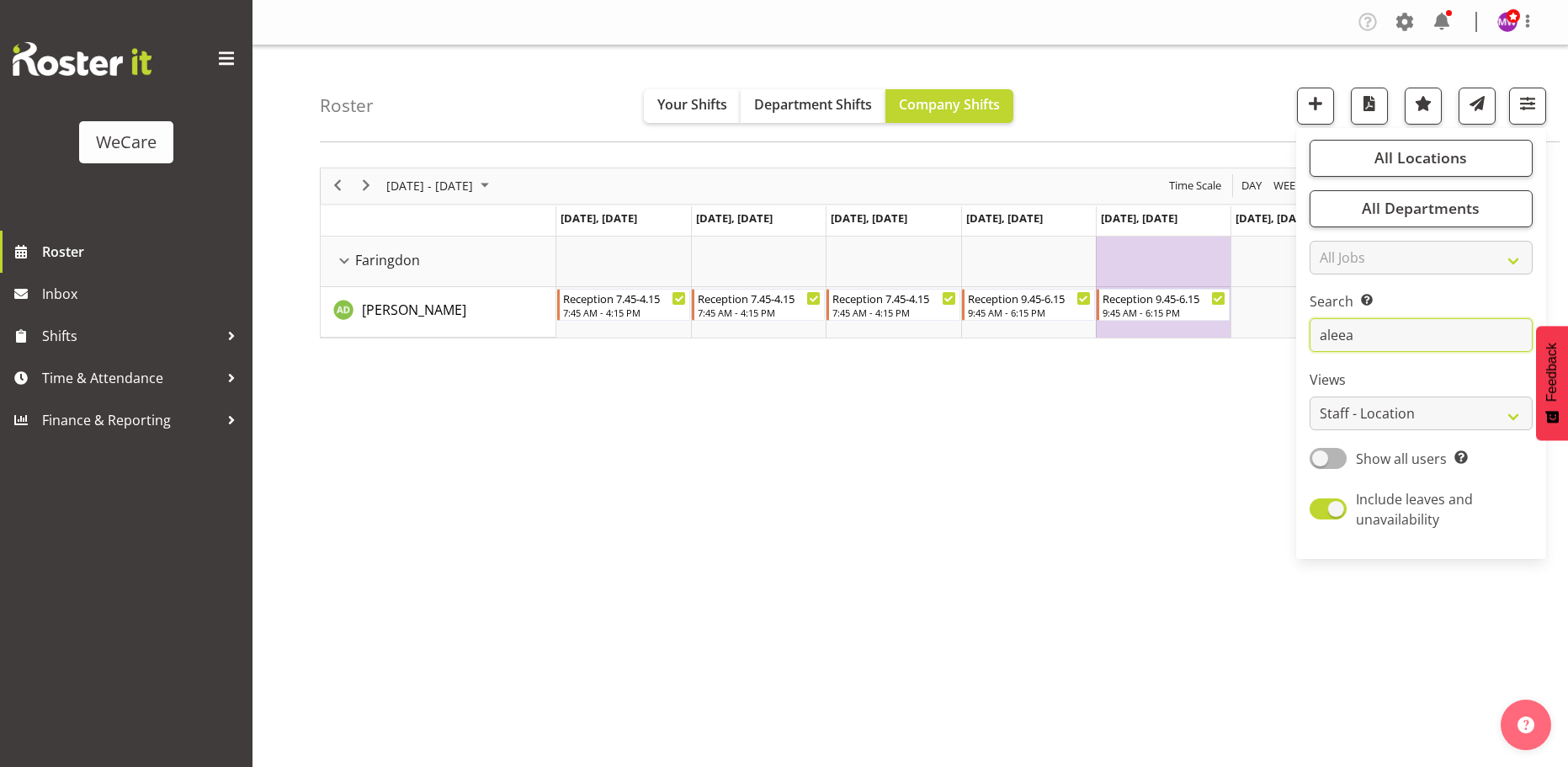
drag, startPoint x: 1388, startPoint y: 336, endPoint x: 1384, endPoint y: 345, distance: 9.8
click at [1385, 338] on input "aleea" at bounding box center [1421, 335] width 223 height 34
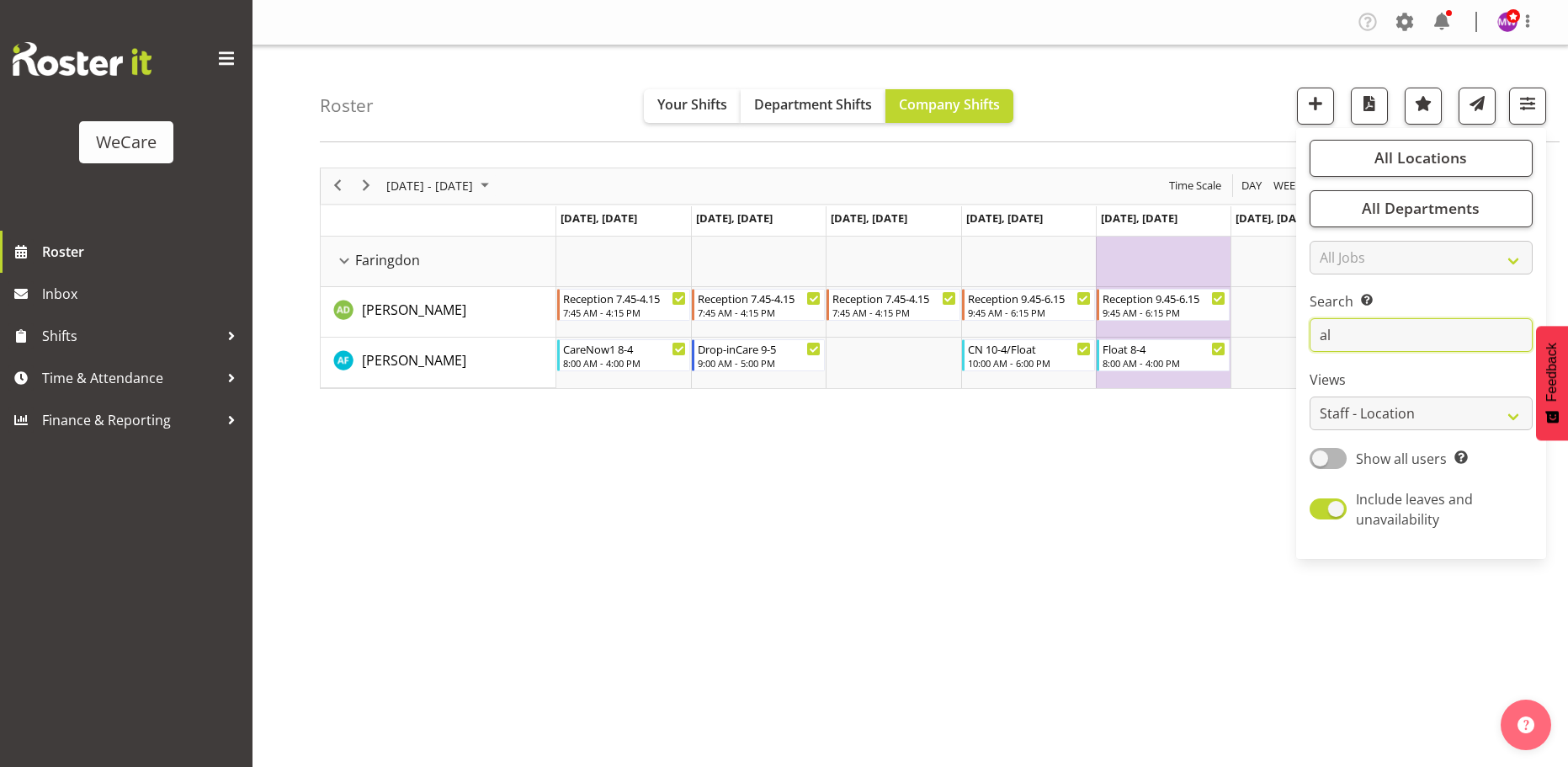
type input "a"
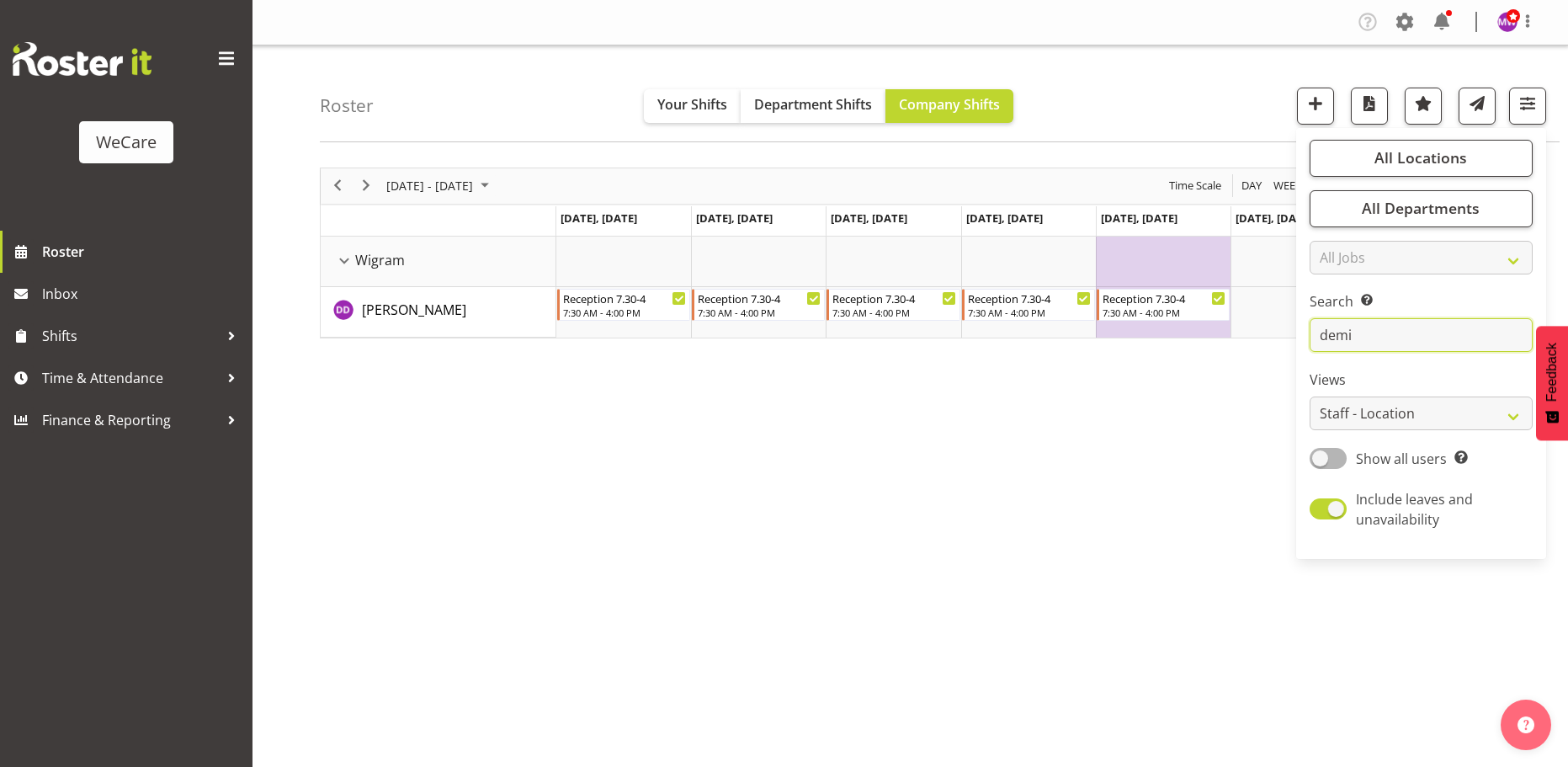
type input "demi"
